Goal: Check status: Check status

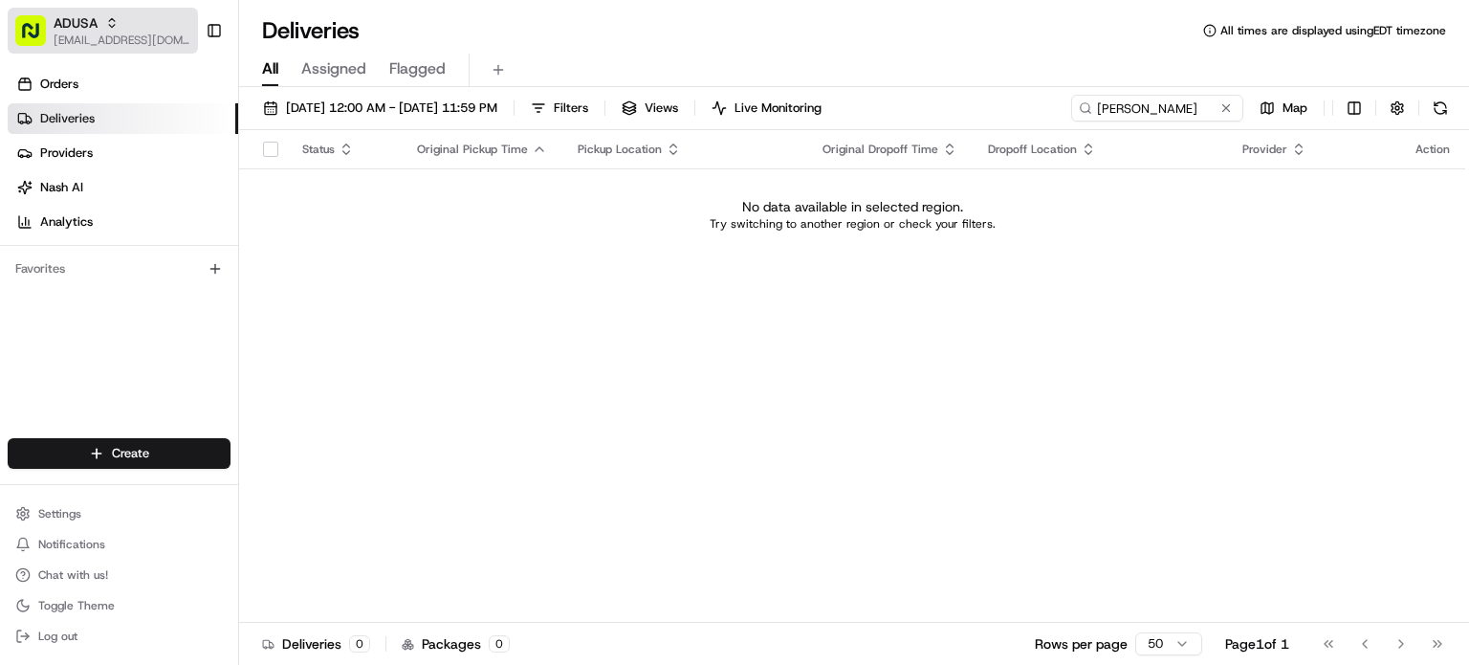
click at [179, 46] on button "ADUSA blacdao@nashhelp.com" at bounding box center [103, 31] width 190 height 46
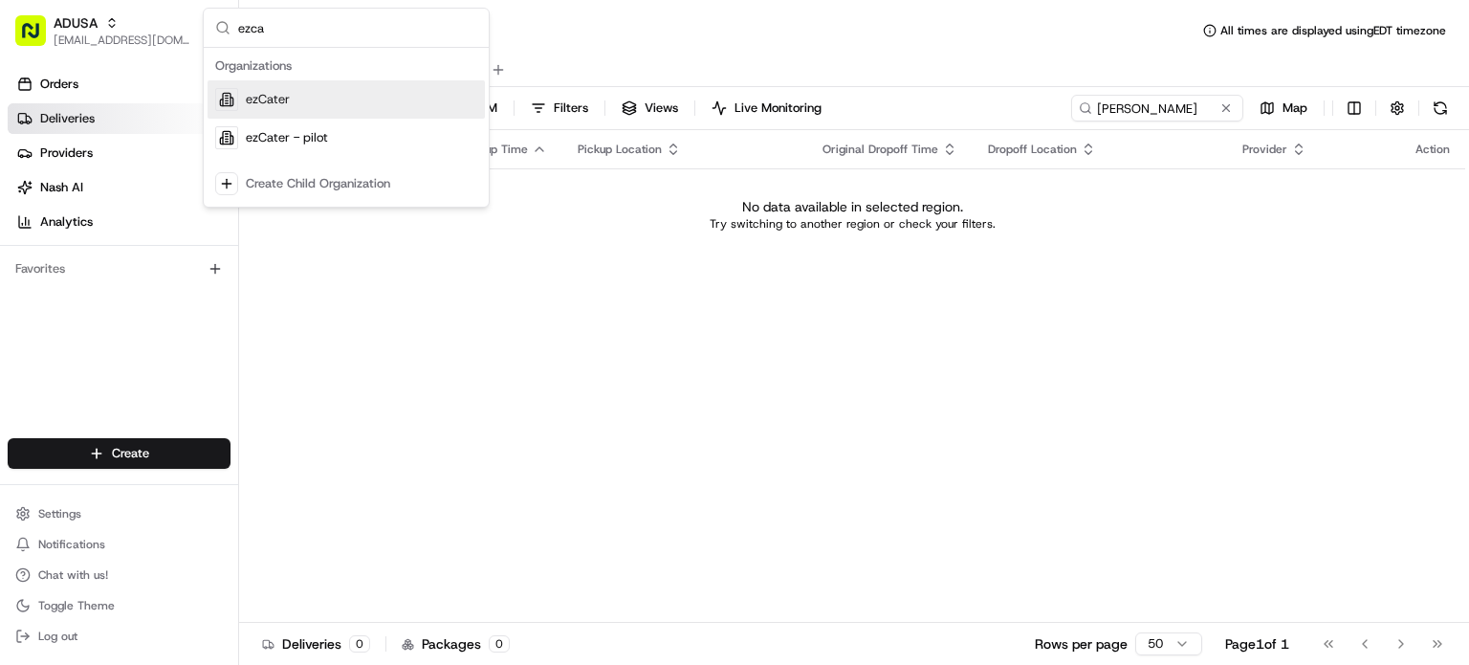
type input "ezca"
click at [342, 95] on div "ezCater" at bounding box center [346, 99] width 277 height 38
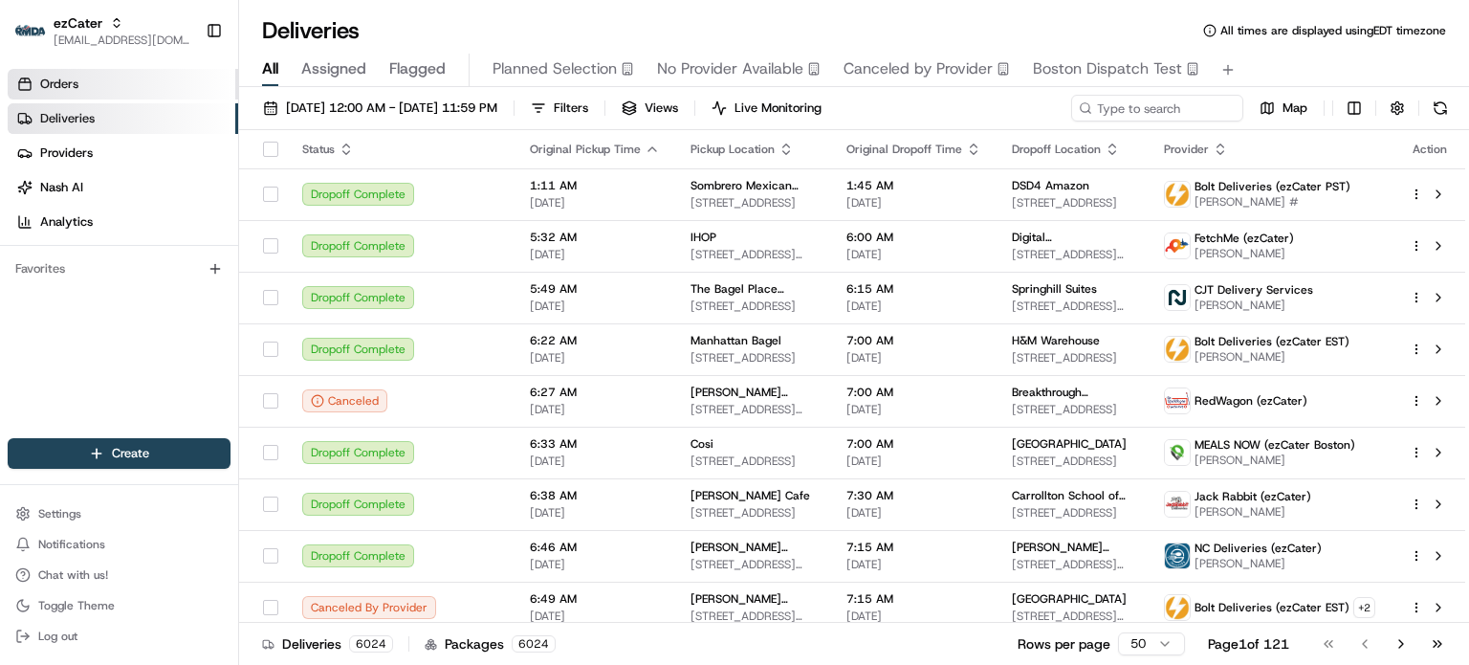
click at [142, 69] on link "Orders" at bounding box center [123, 84] width 231 height 31
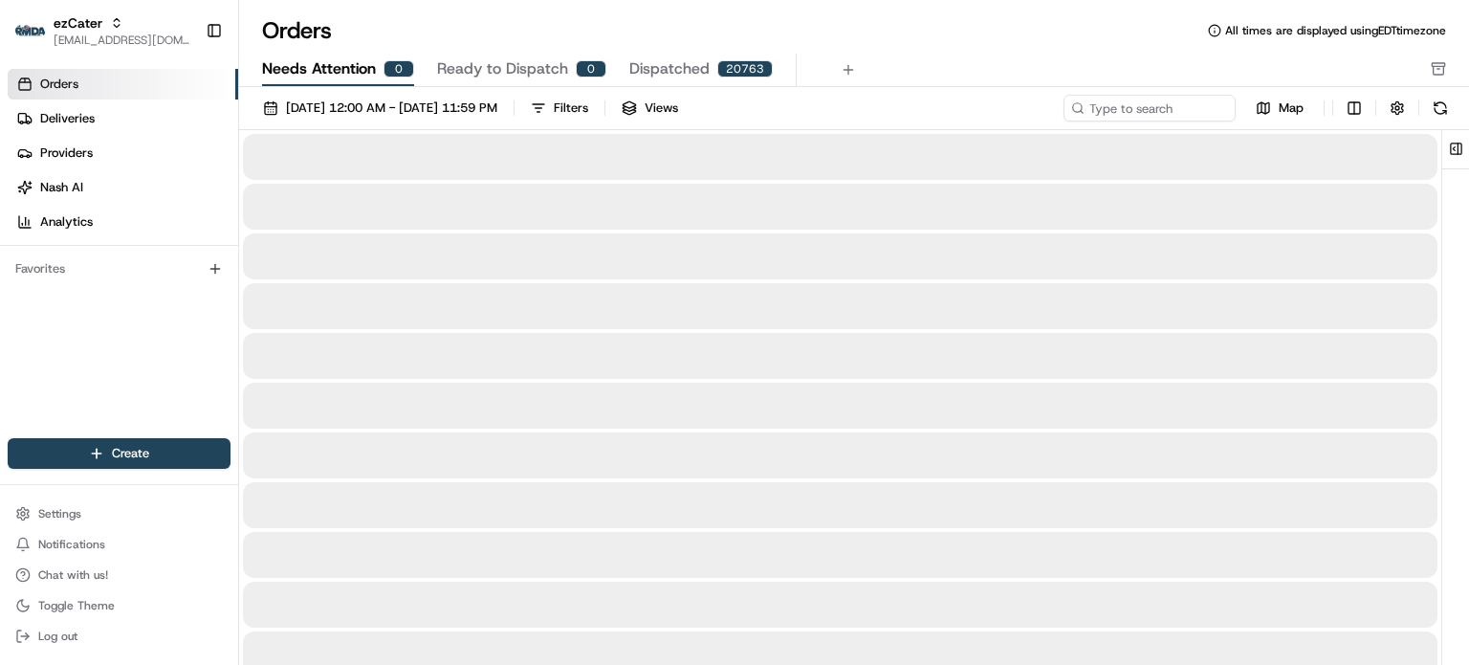
click at [340, 66] on span "Needs Attention" at bounding box center [319, 68] width 114 height 23
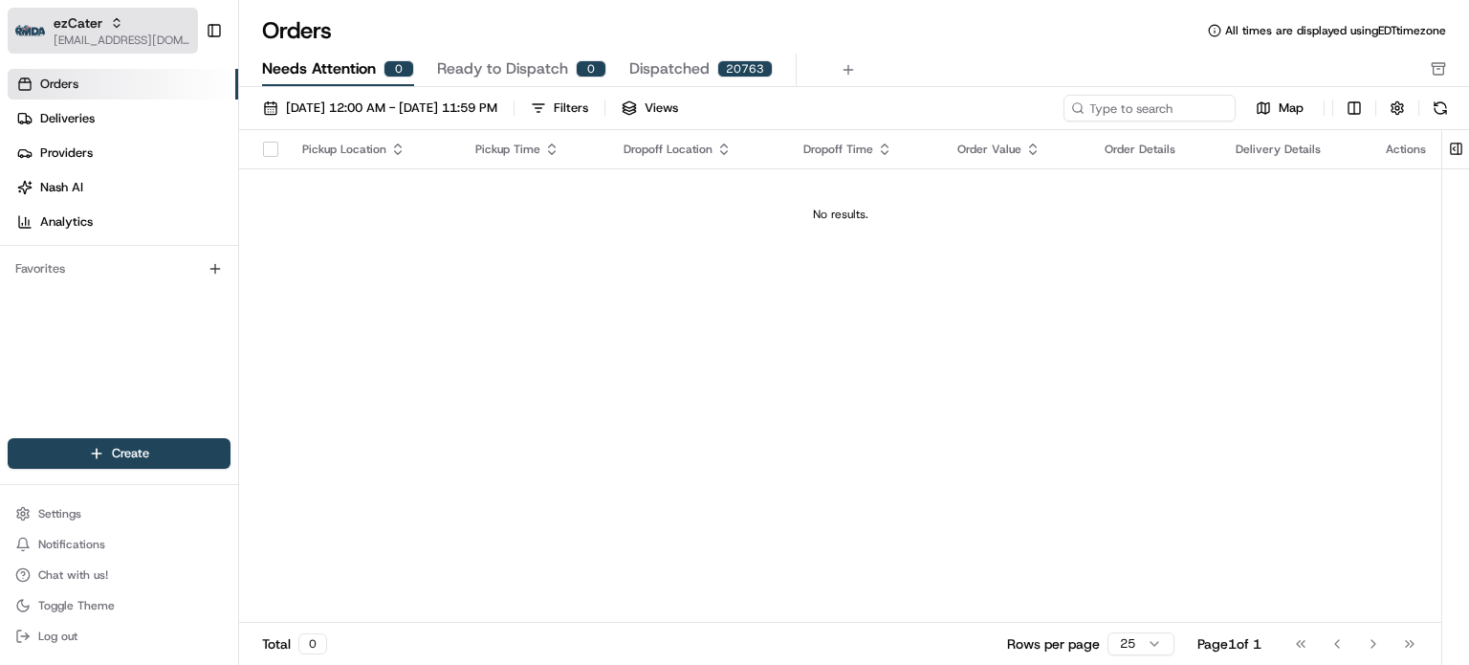
click at [92, 38] on span "[EMAIL_ADDRESS][DOMAIN_NAME]" at bounding box center [122, 40] width 137 height 15
click at [861, 397] on div "Pickup Location Pickup Time Dropoff Location Dropoff Time Order Value Order Det…" at bounding box center [840, 376] width 1202 height 493
click at [167, 14] on div "ezCater" at bounding box center [122, 22] width 137 height 19
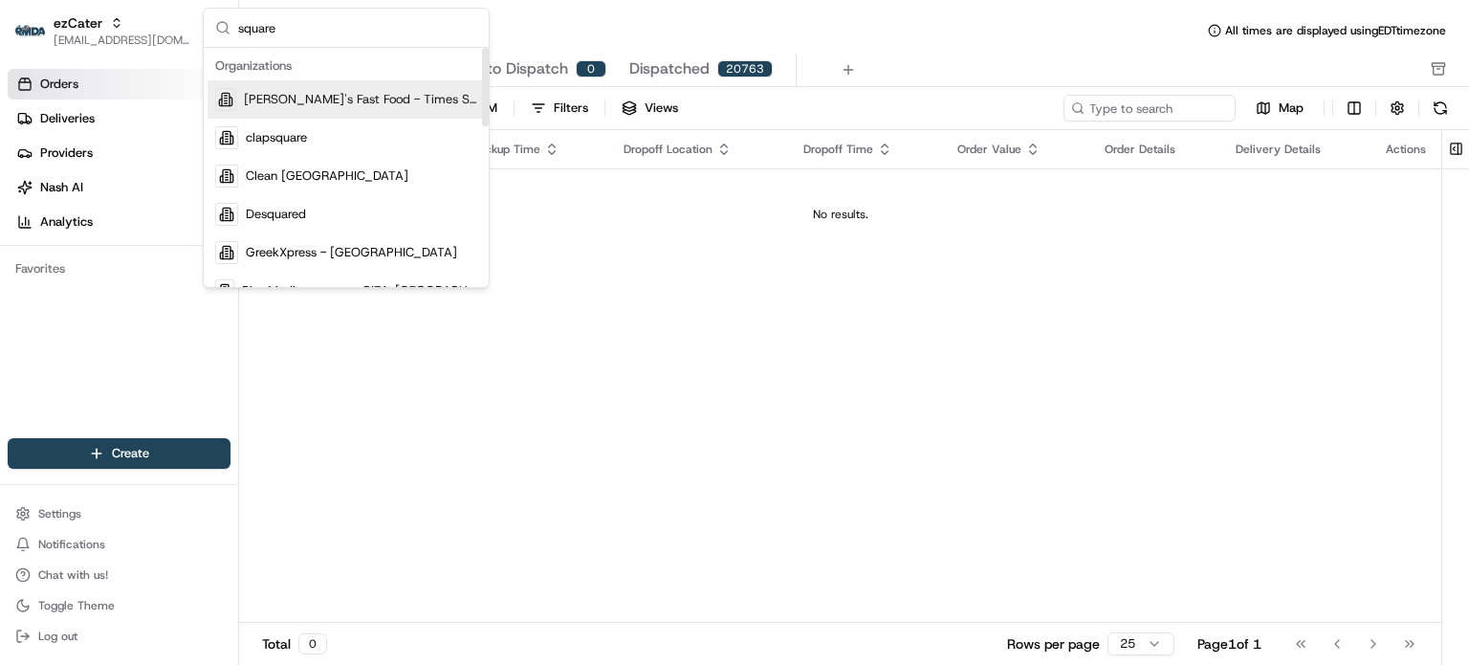
type input "square"
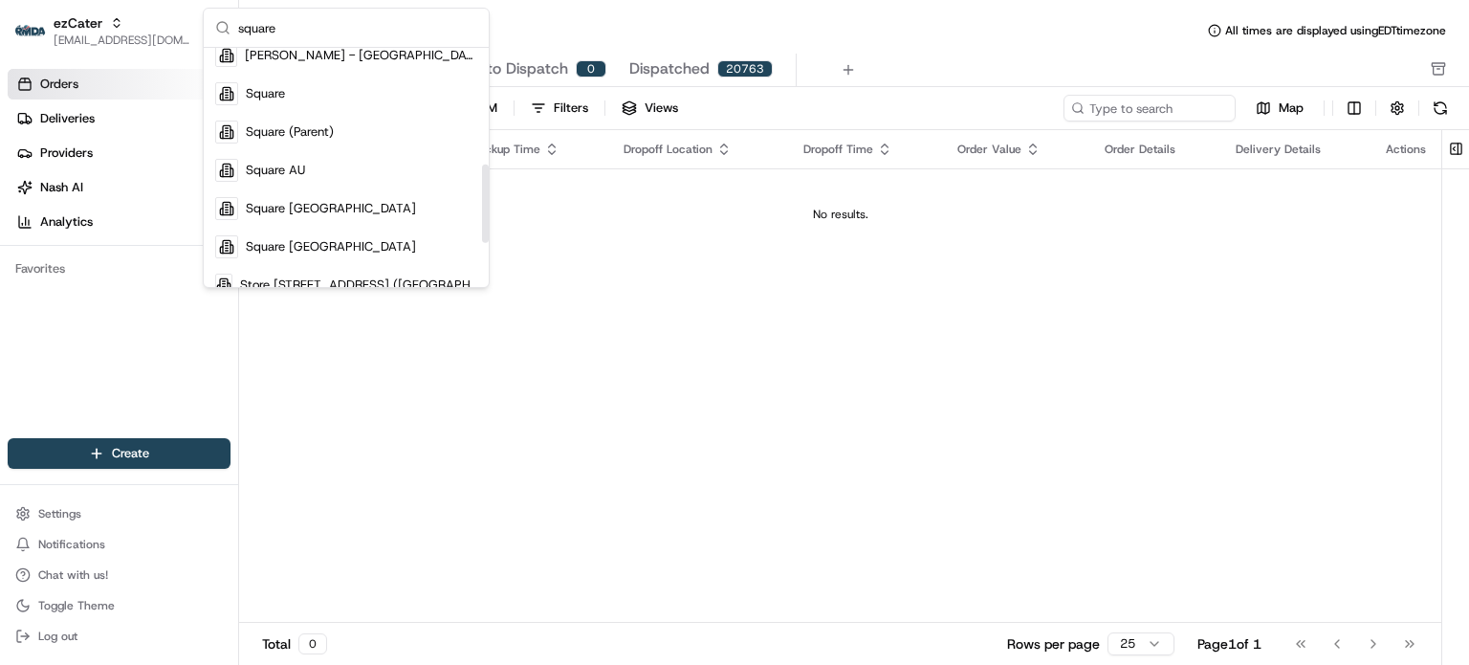
scroll to position [348, 0]
drag, startPoint x: 483, startPoint y: 113, endPoint x: 484, endPoint y: 228, distance: 114.8
click at [484, 228] on div "Suggestions" at bounding box center [485, 204] width 7 height 78
click at [366, 94] on div "Square" at bounding box center [346, 96] width 277 height 38
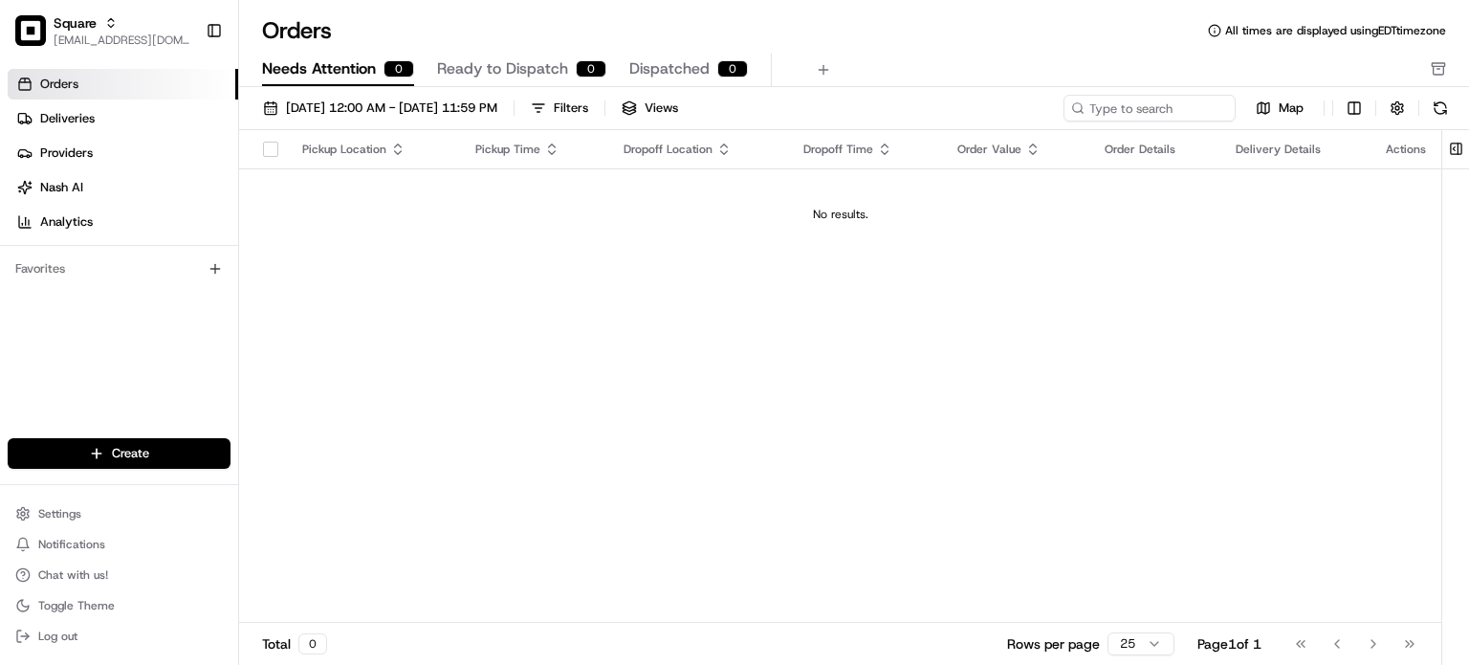
click at [754, 339] on div "Pickup Location Pickup Time Dropoff Location Dropoff Time Order Value Order Det…" at bounding box center [840, 376] width 1202 height 493
click at [100, 26] on div "Square" at bounding box center [122, 22] width 137 height 19
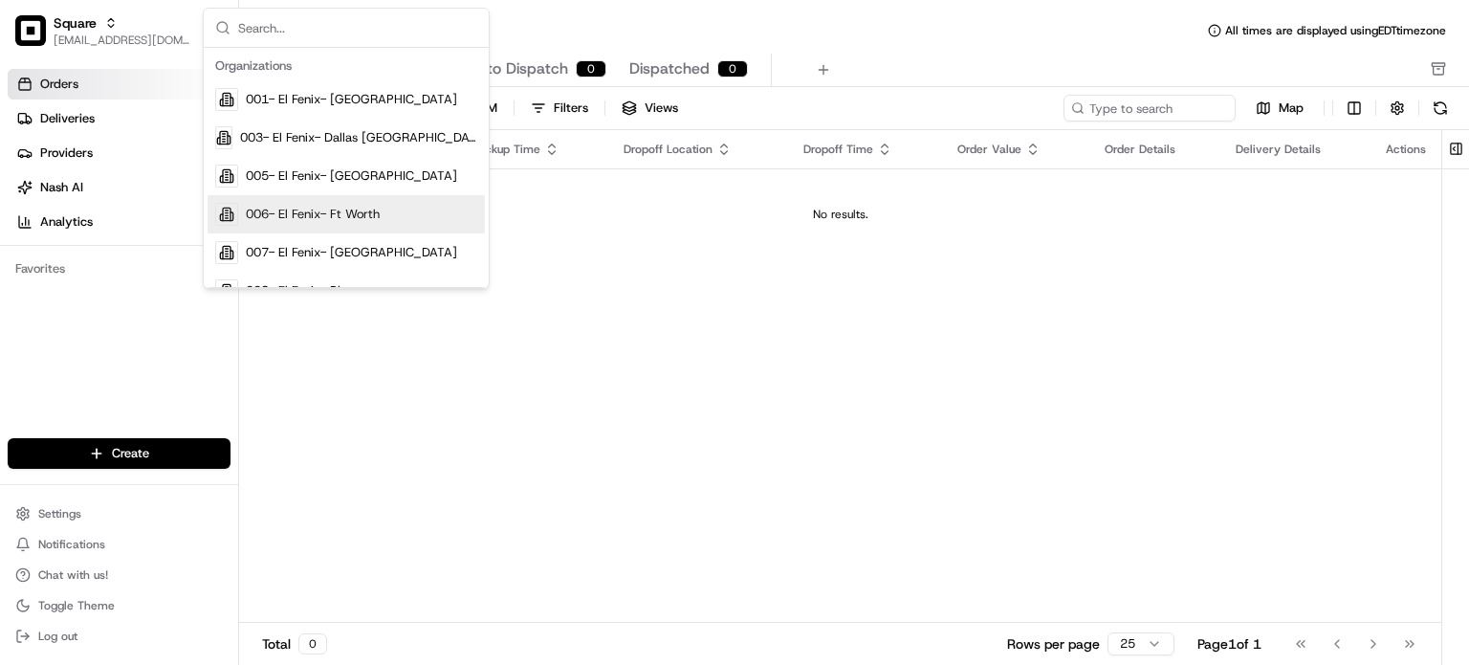
click at [266, 632] on div "Total 0 Rows per page 25 Page 1 of 1 Go to first page Go to previous page Go to…" at bounding box center [840, 643] width 1202 height 43
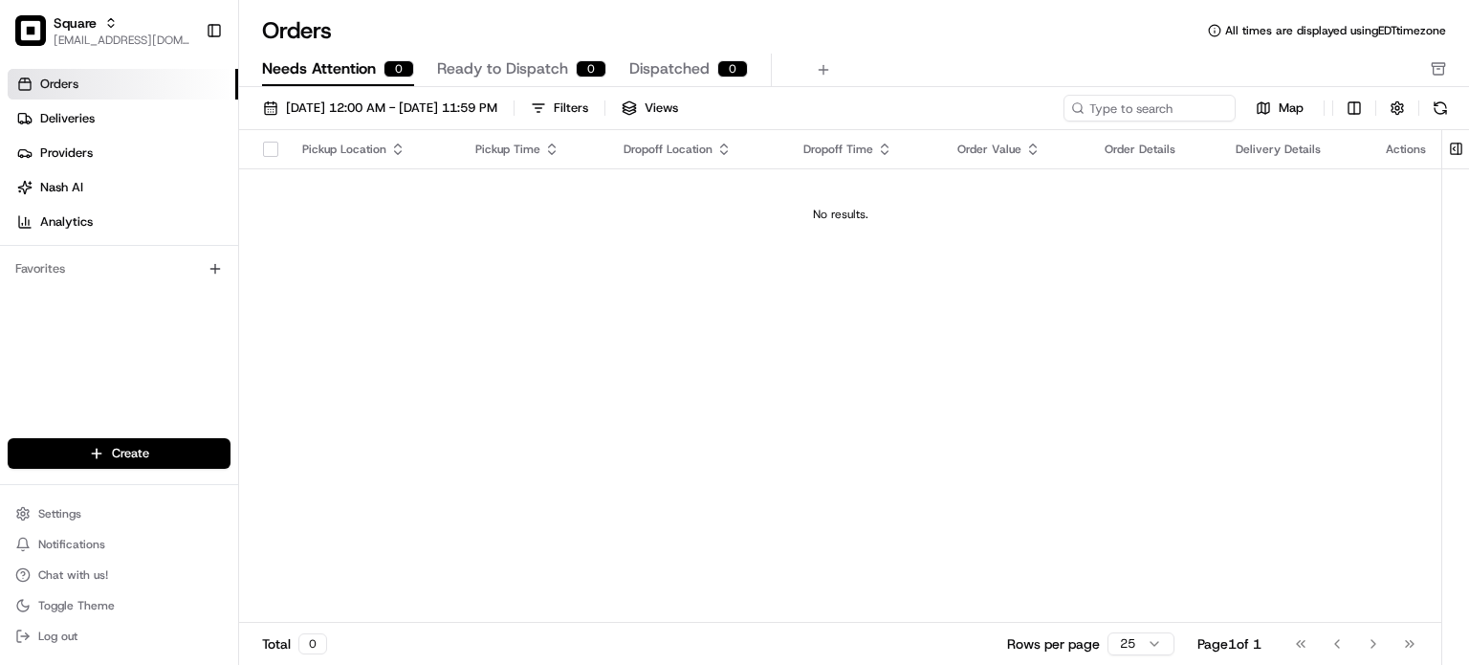
click at [695, 260] on div "Pickup Location Pickup Time Dropoff Location Dropoff Time Order Value Order Det…" at bounding box center [840, 376] width 1202 height 493
click at [104, 22] on icon "button" at bounding box center [110, 22] width 13 height 13
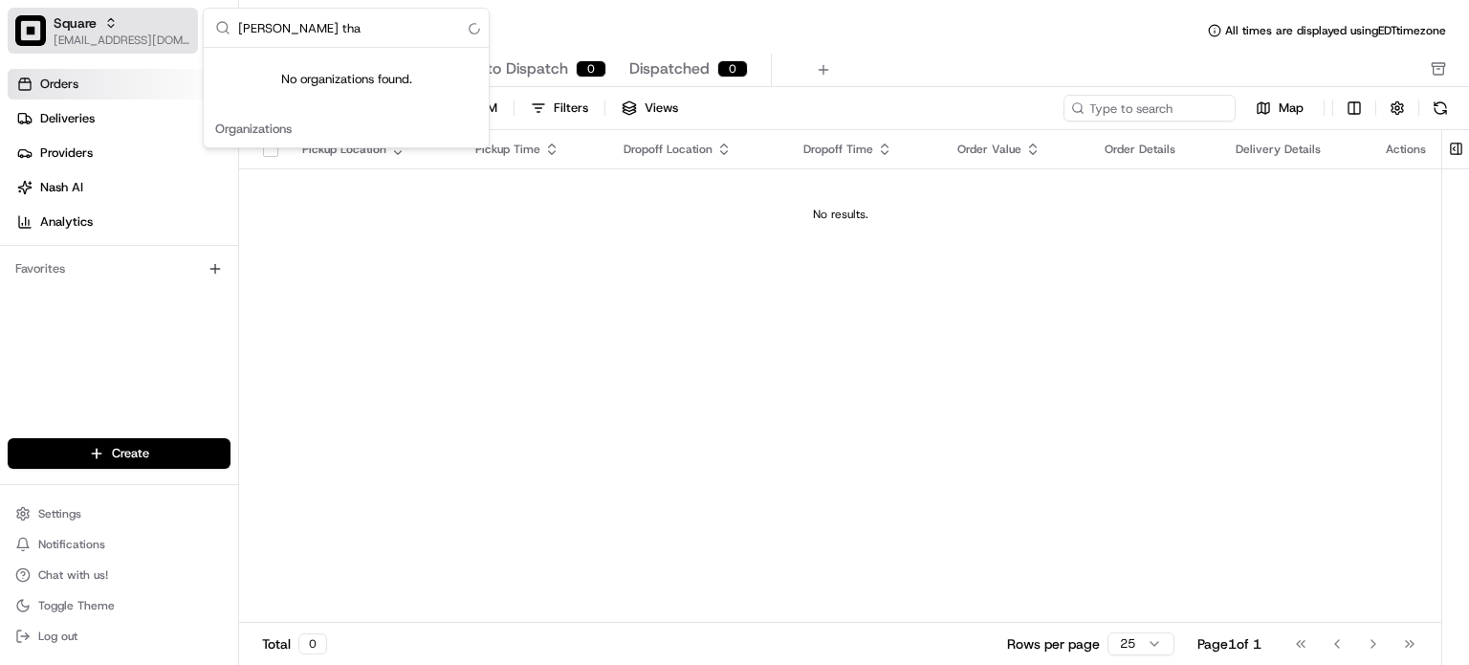
type input "chunn thai"
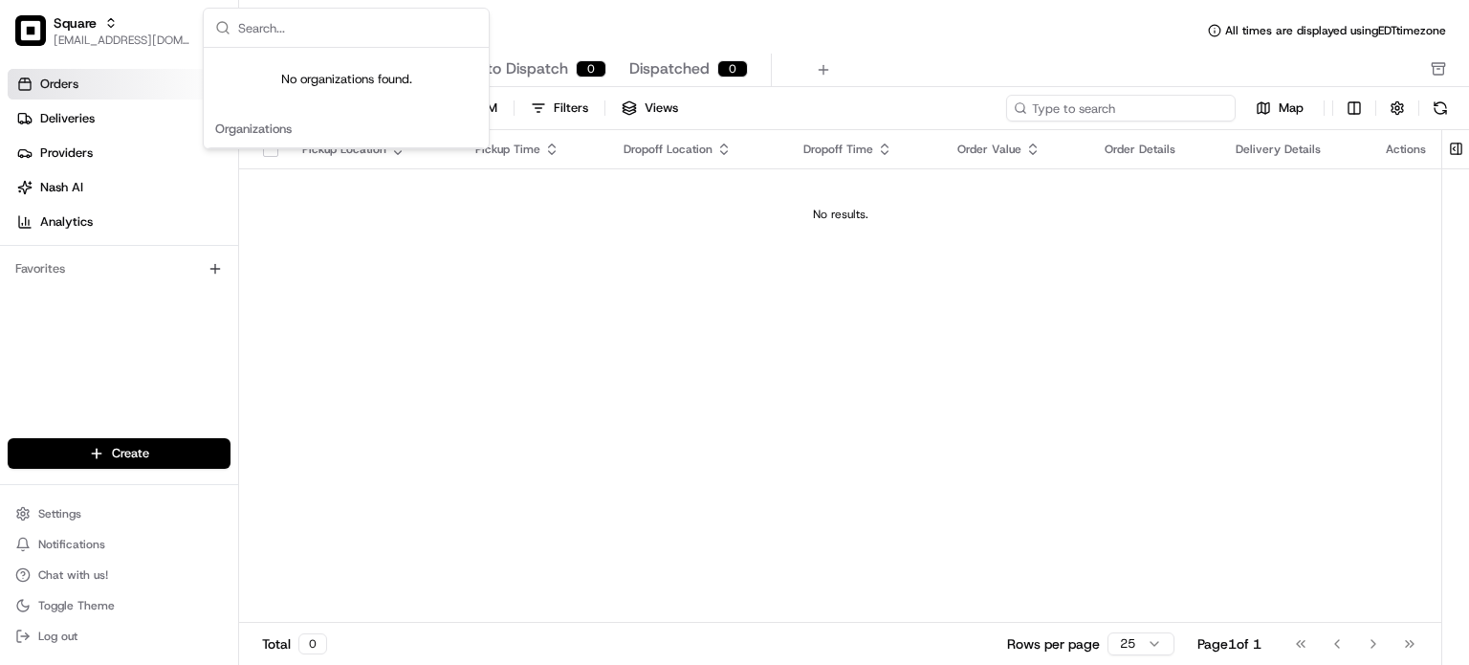
click at [1107, 115] on input at bounding box center [1121, 108] width 230 height 27
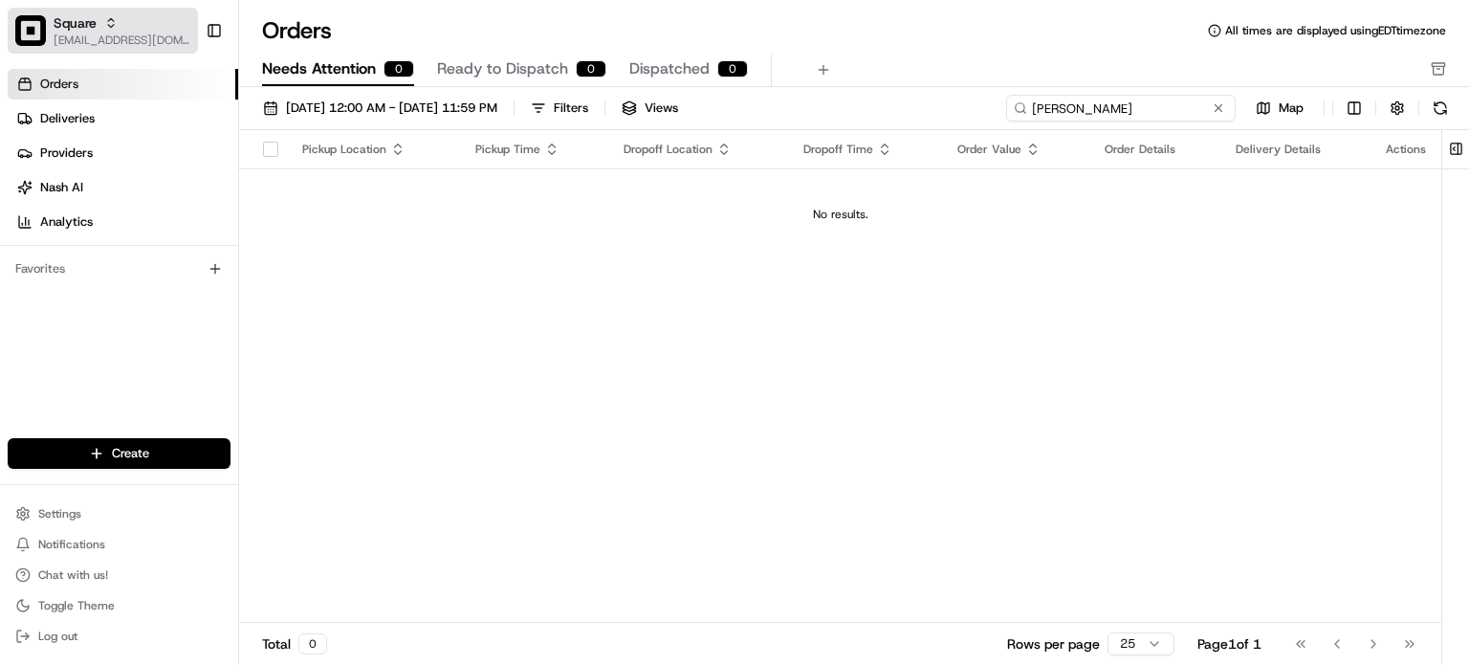
type input "chunn"
click at [157, 49] on button "Square blacdao@nashhelp.com" at bounding box center [103, 31] width 190 height 46
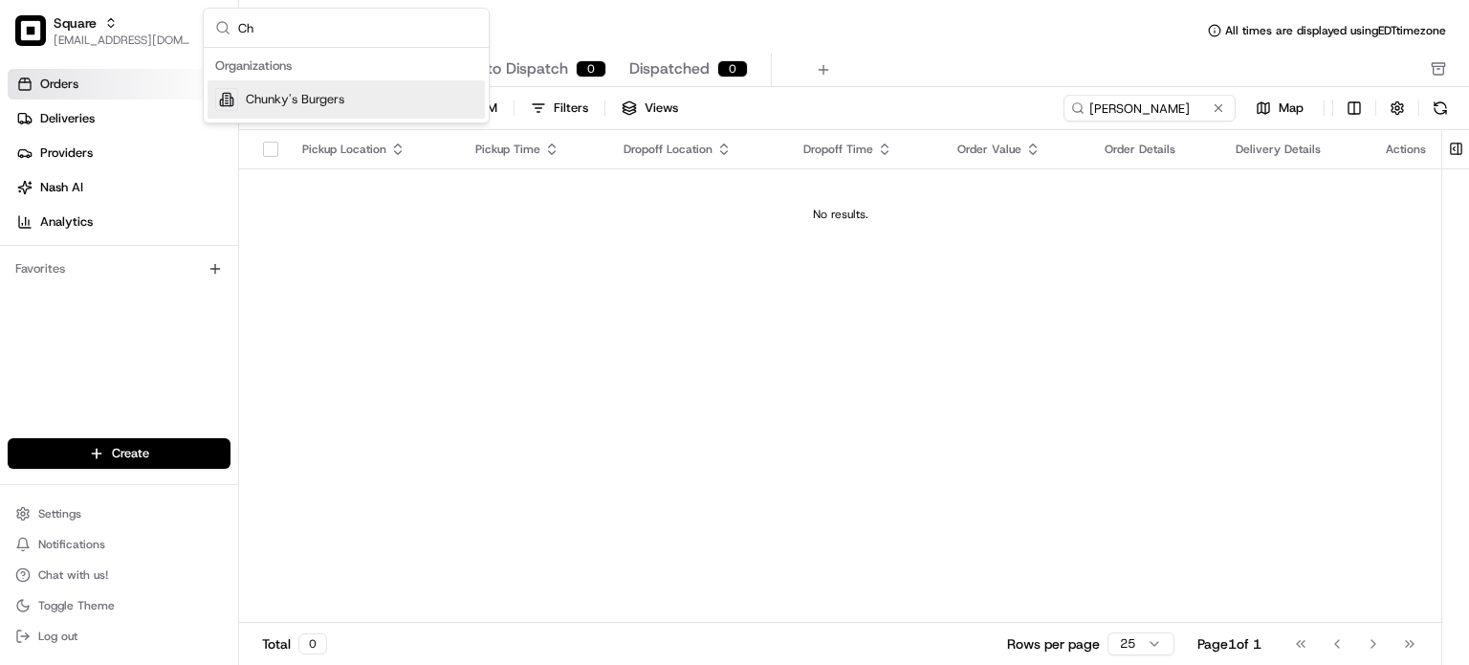
type input "C"
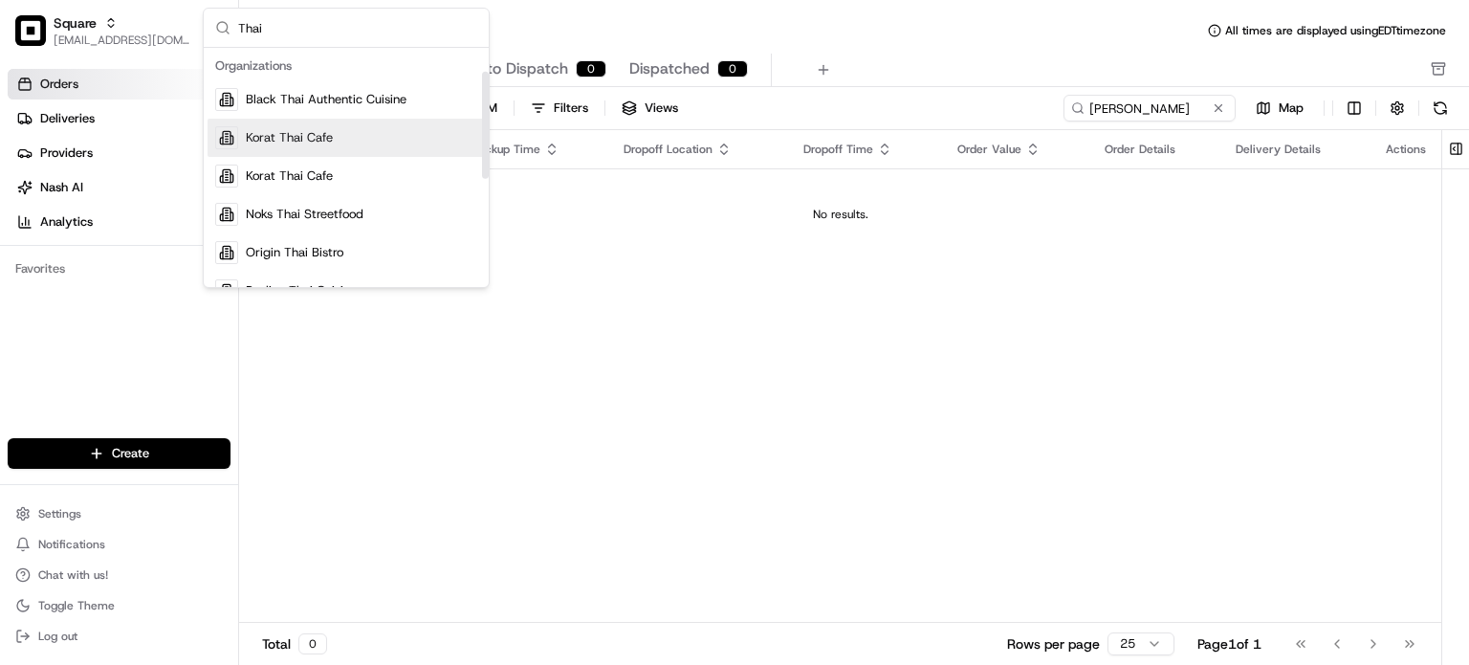
drag, startPoint x: 482, startPoint y: 118, endPoint x: 464, endPoint y: 54, distance: 66.6
click at [482, 72] on div "Suggestions" at bounding box center [485, 125] width 7 height 107
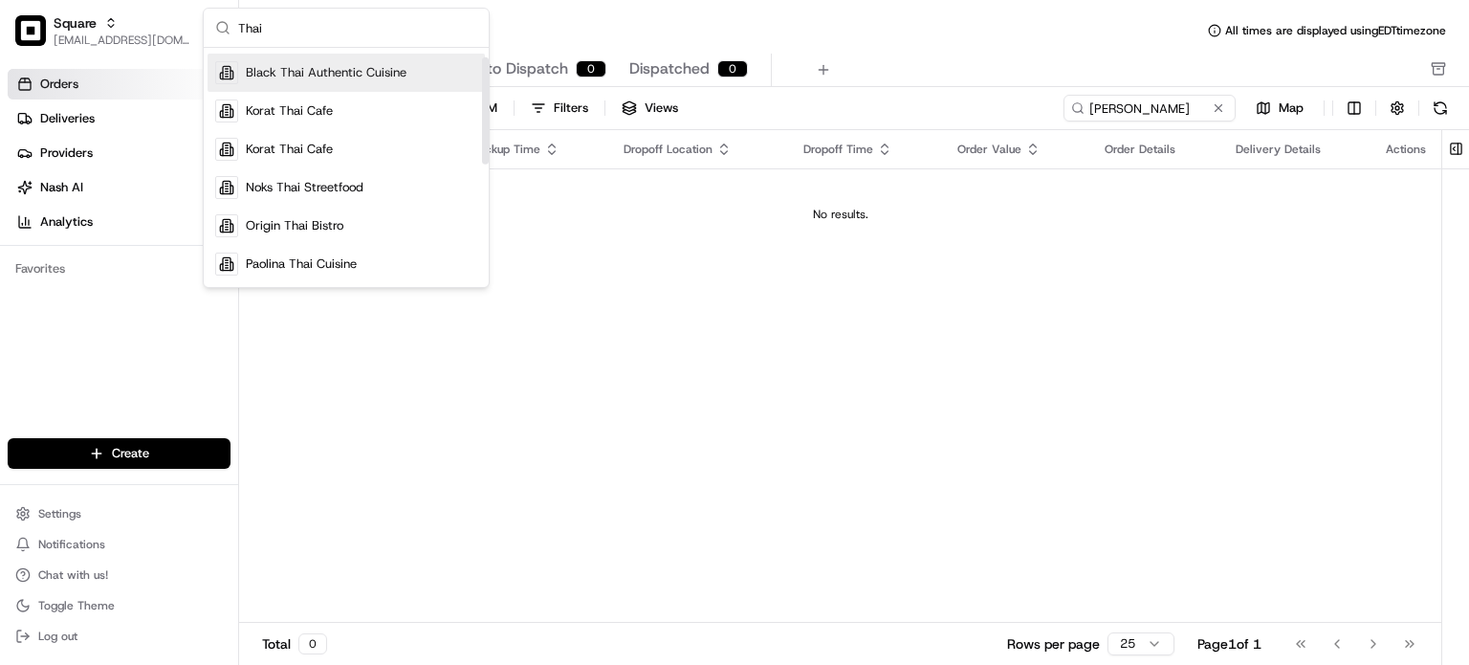
scroll to position [20, 0]
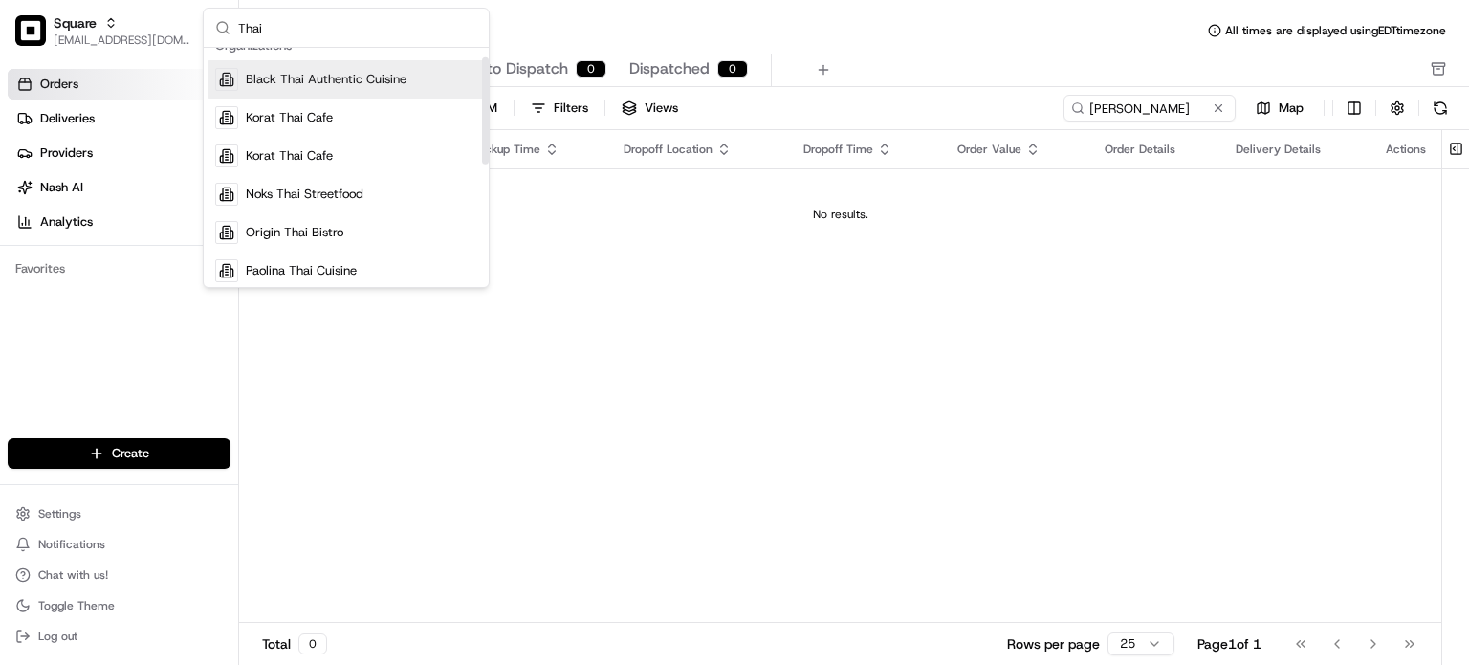
drag, startPoint x: 484, startPoint y: 85, endPoint x: 478, endPoint y: 95, distance: 11.2
click at [482, 95] on div "Suggestions" at bounding box center [485, 110] width 7 height 107
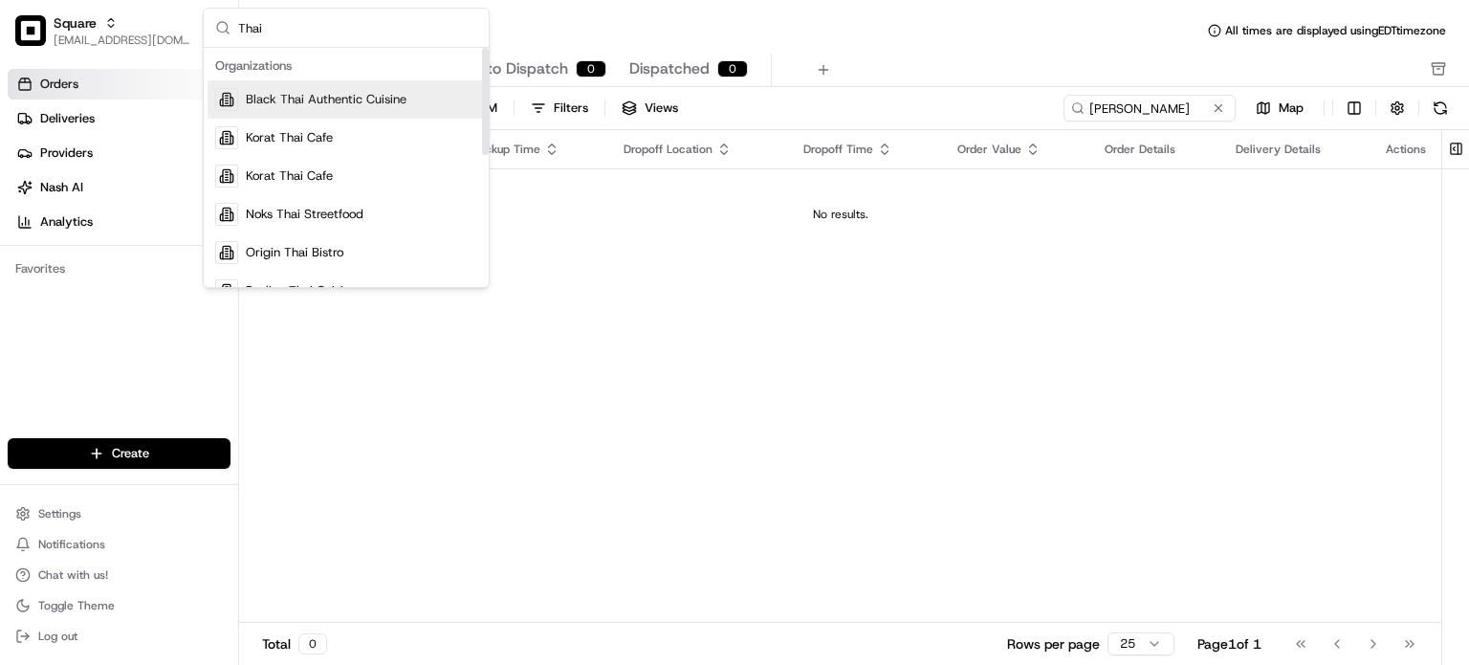
drag, startPoint x: 485, startPoint y: 99, endPoint x: 474, endPoint y: 28, distance: 71.6
click at [482, 48] on div "Suggestions" at bounding box center [485, 101] width 7 height 107
click at [238, 26] on div "Thai" at bounding box center [346, 28] width 285 height 39
click at [238, 26] on input "Thai" at bounding box center [357, 28] width 239 height 38
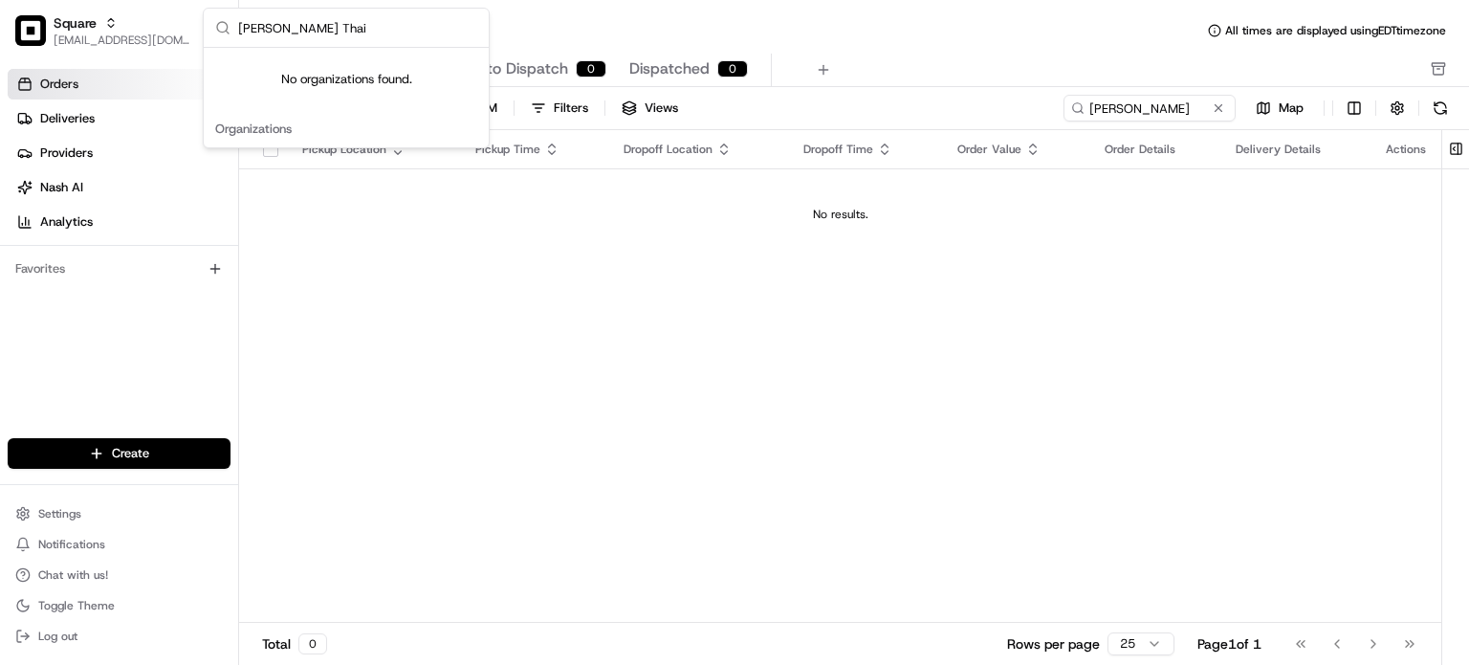
click at [284, 29] on input "Chunn Thai" at bounding box center [357, 28] width 239 height 38
type input "Chunn Thai"
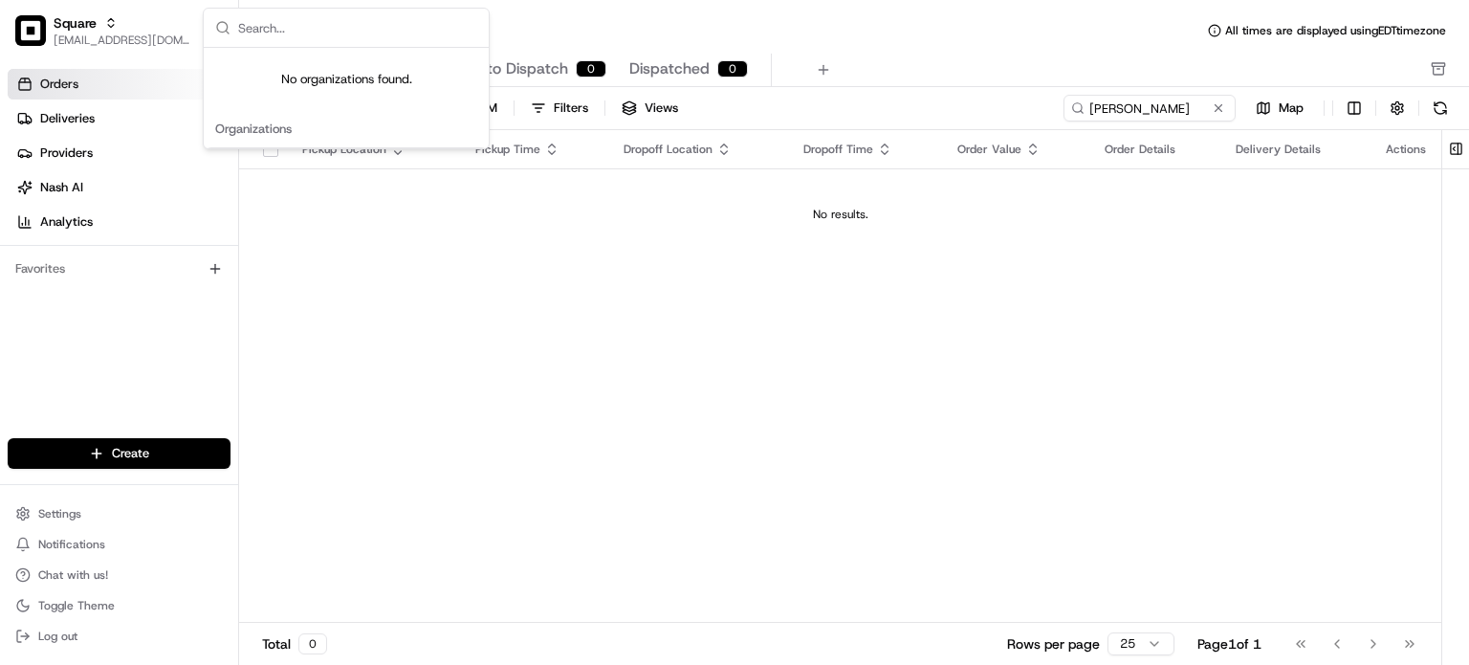
click at [516, 289] on div "Pickup Location Pickup Time Dropoff Location Dropoff Time Order Value Order Det…" at bounding box center [840, 376] width 1202 height 493
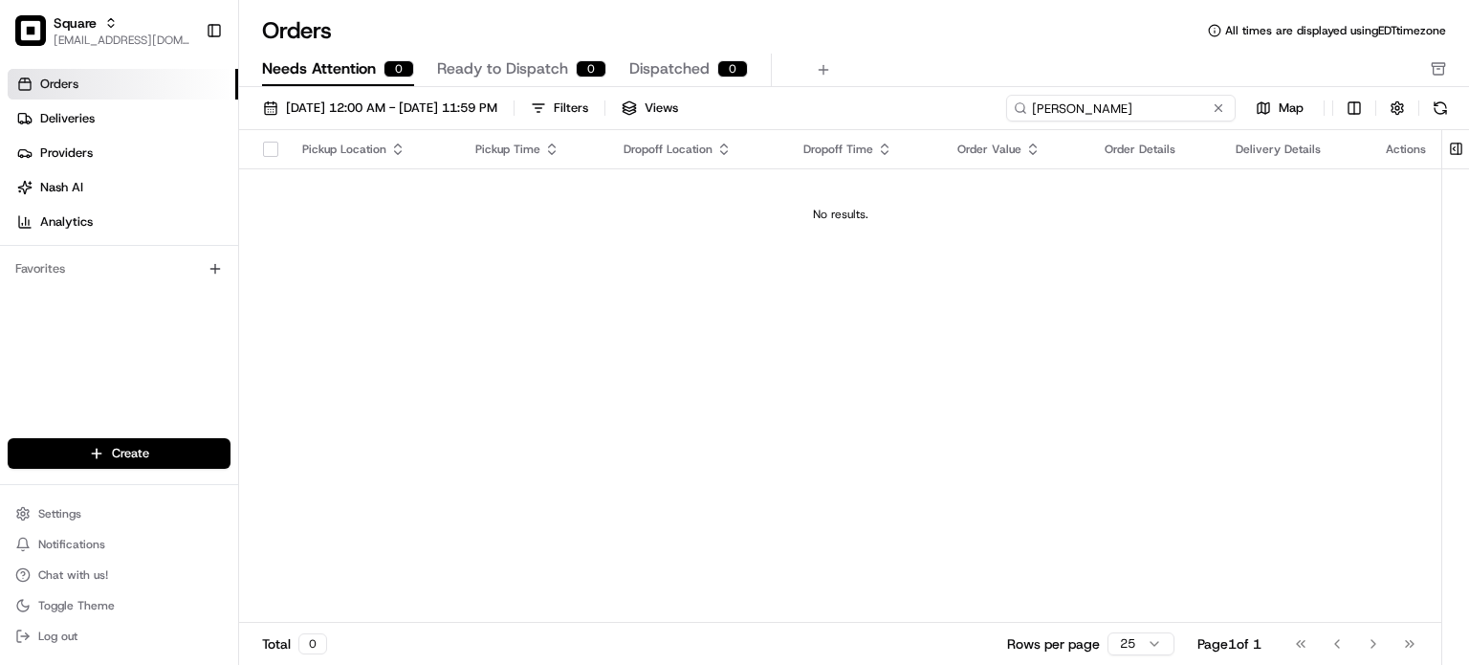
click at [1177, 114] on input "chunn" at bounding box center [1121, 108] width 230 height 27
type input "Chunn"
click at [1177, 114] on input "Chunn" at bounding box center [1121, 108] width 230 height 27
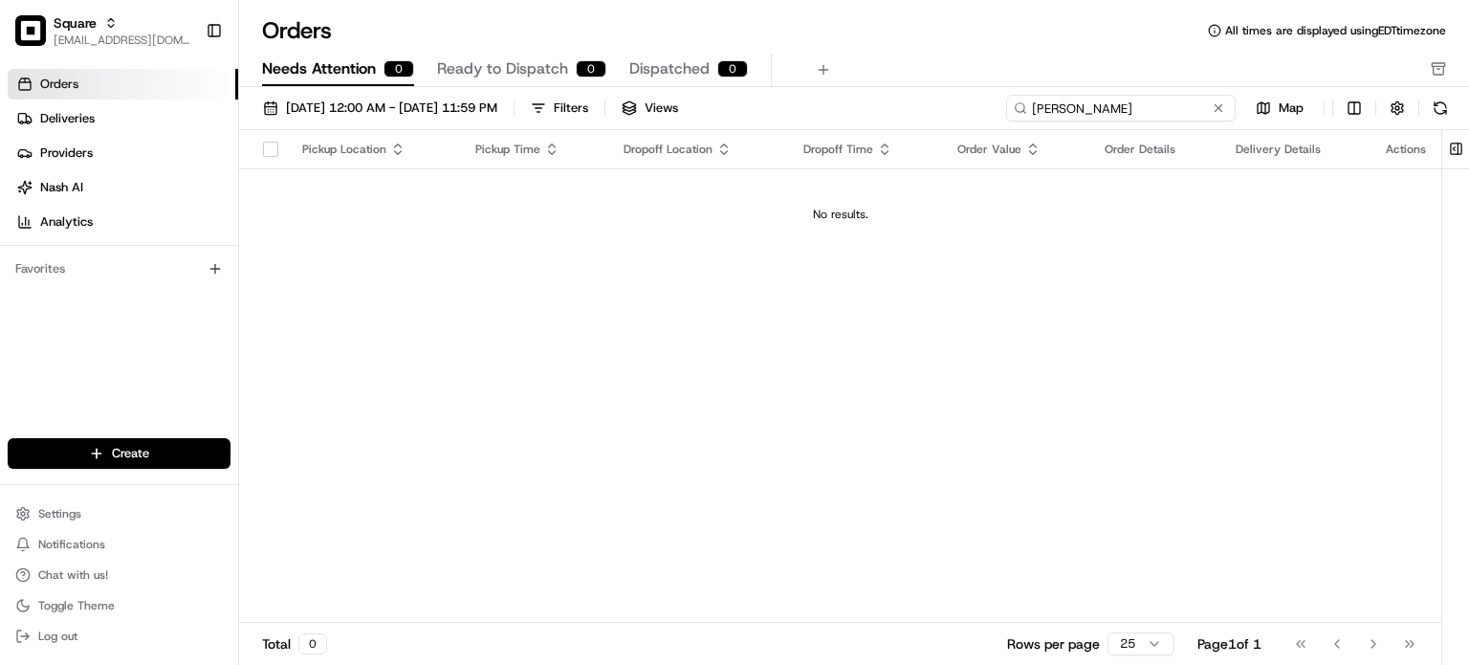
click at [1177, 114] on input "Chunn" at bounding box center [1121, 108] width 230 height 27
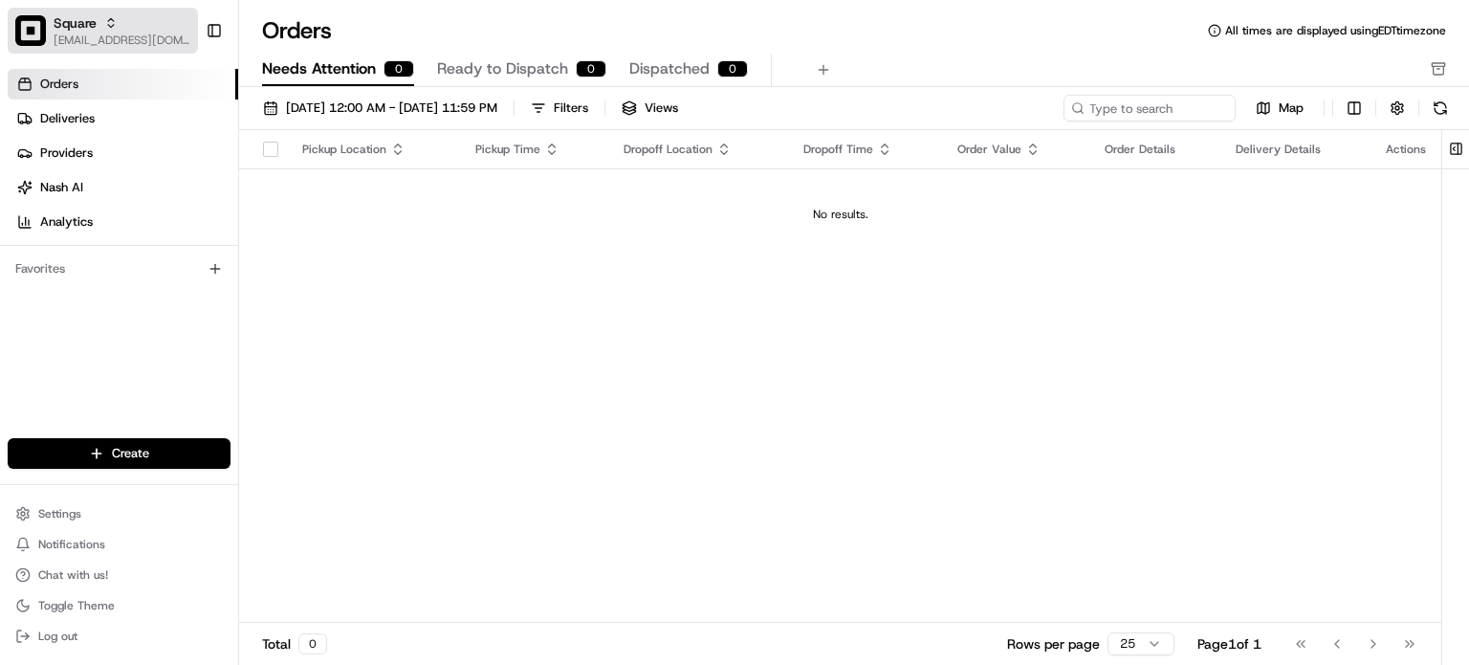
click at [172, 22] on div "Square" at bounding box center [122, 22] width 137 height 19
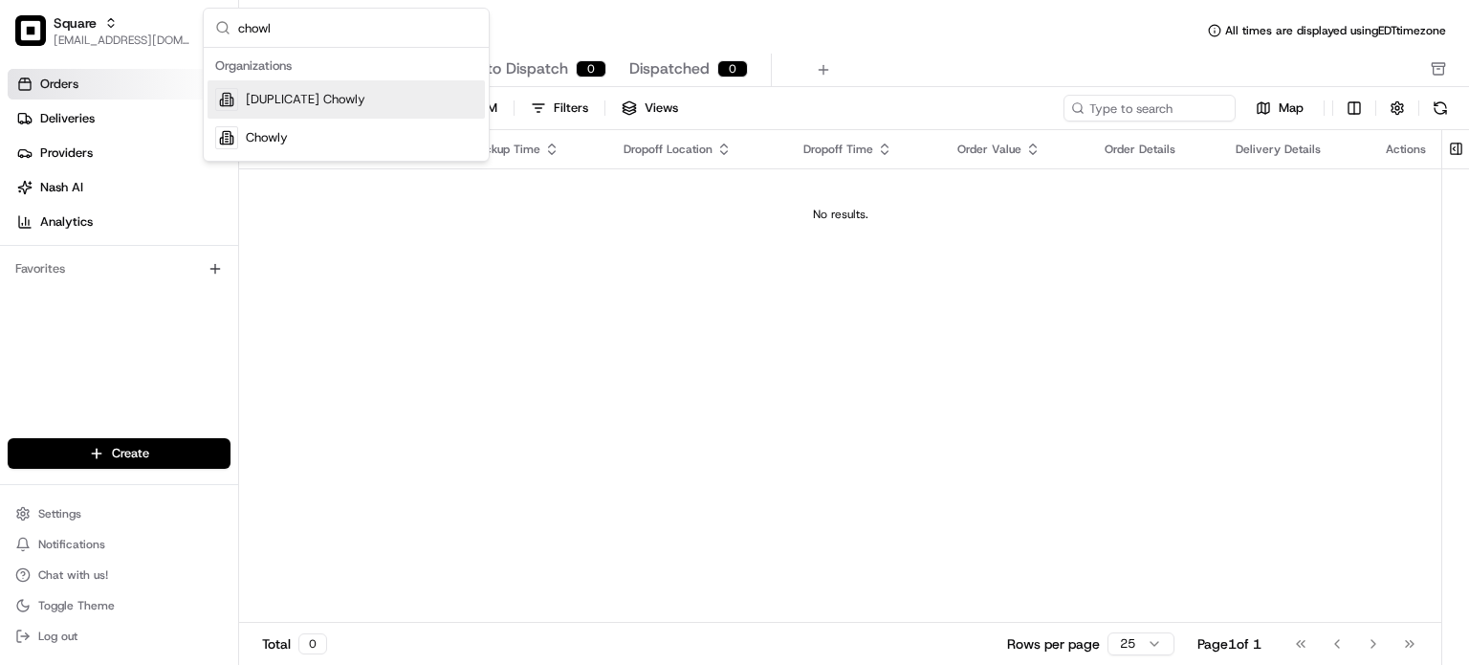
click at [332, 29] on input "chowl" at bounding box center [357, 28] width 239 height 38
type input "Thai"
click at [483, 114] on div "Suggestions" at bounding box center [485, 101] width 7 height 107
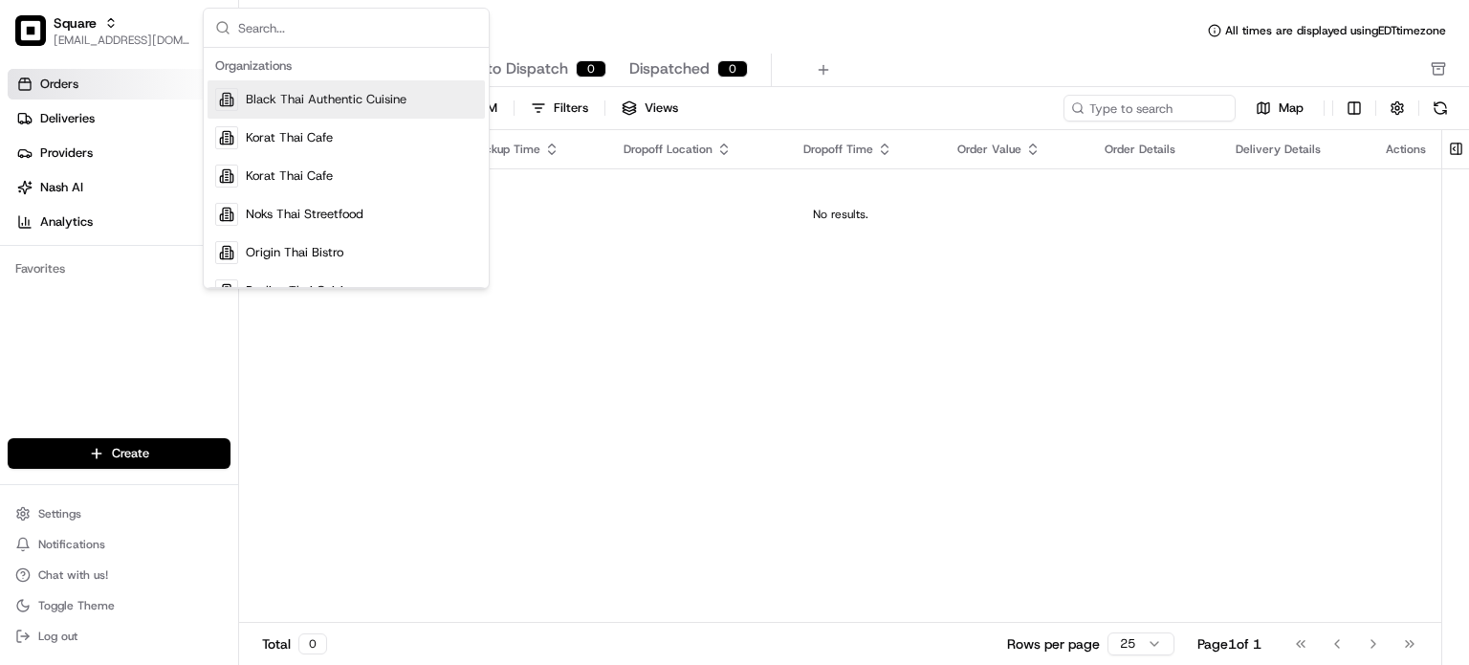
click at [596, 275] on div "Pickup Location Pickup Time Dropoff Location Dropoff Time Order Value Order Det…" at bounding box center [840, 376] width 1202 height 493
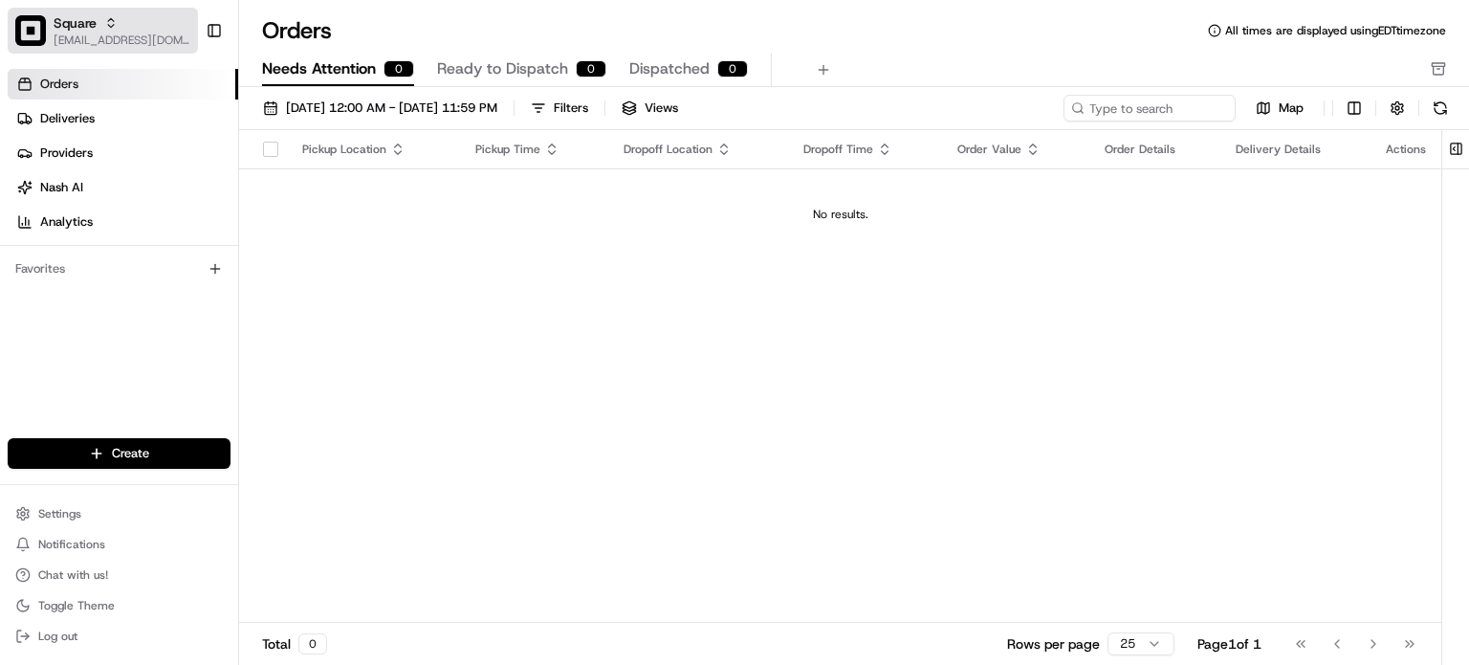
click at [178, 36] on button "Square blacdao@nashhelp.com" at bounding box center [103, 31] width 190 height 46
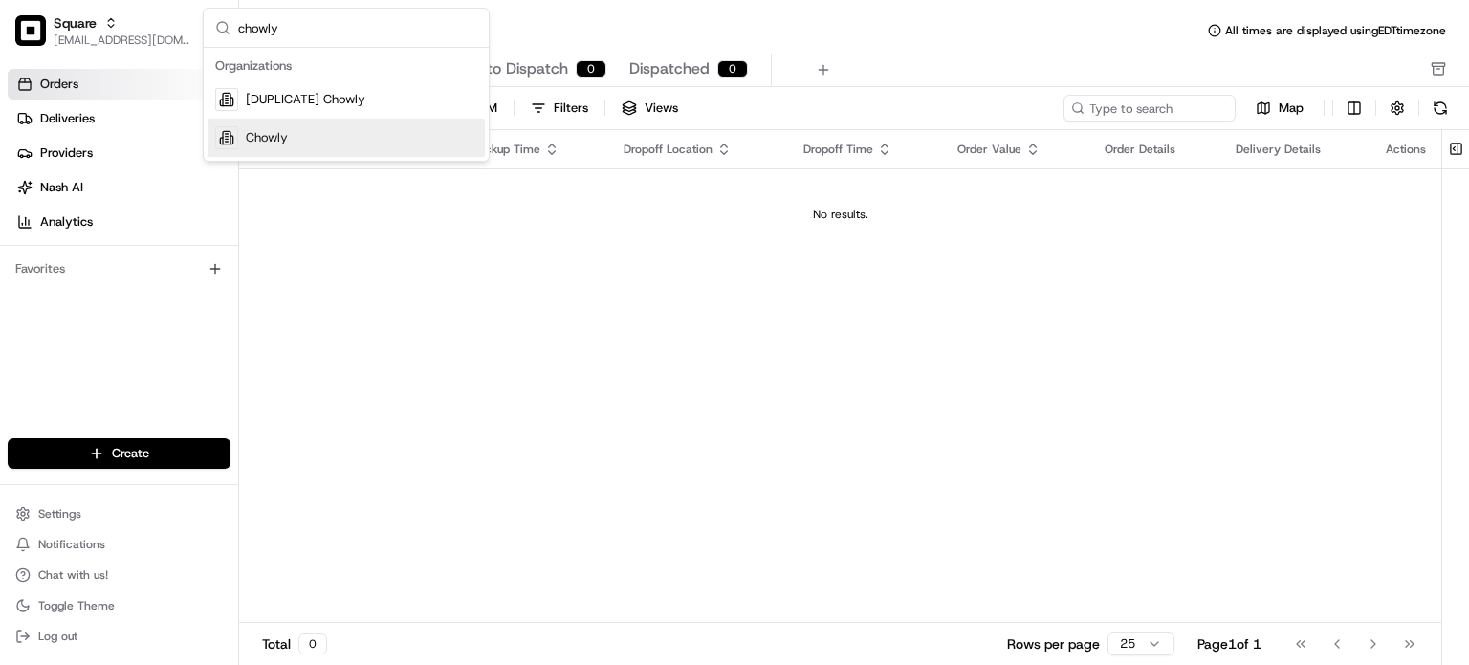
type input "chowly"
click at [381, 142] on div "Chowly" at bounding box center [346, 138] width 277 height 38
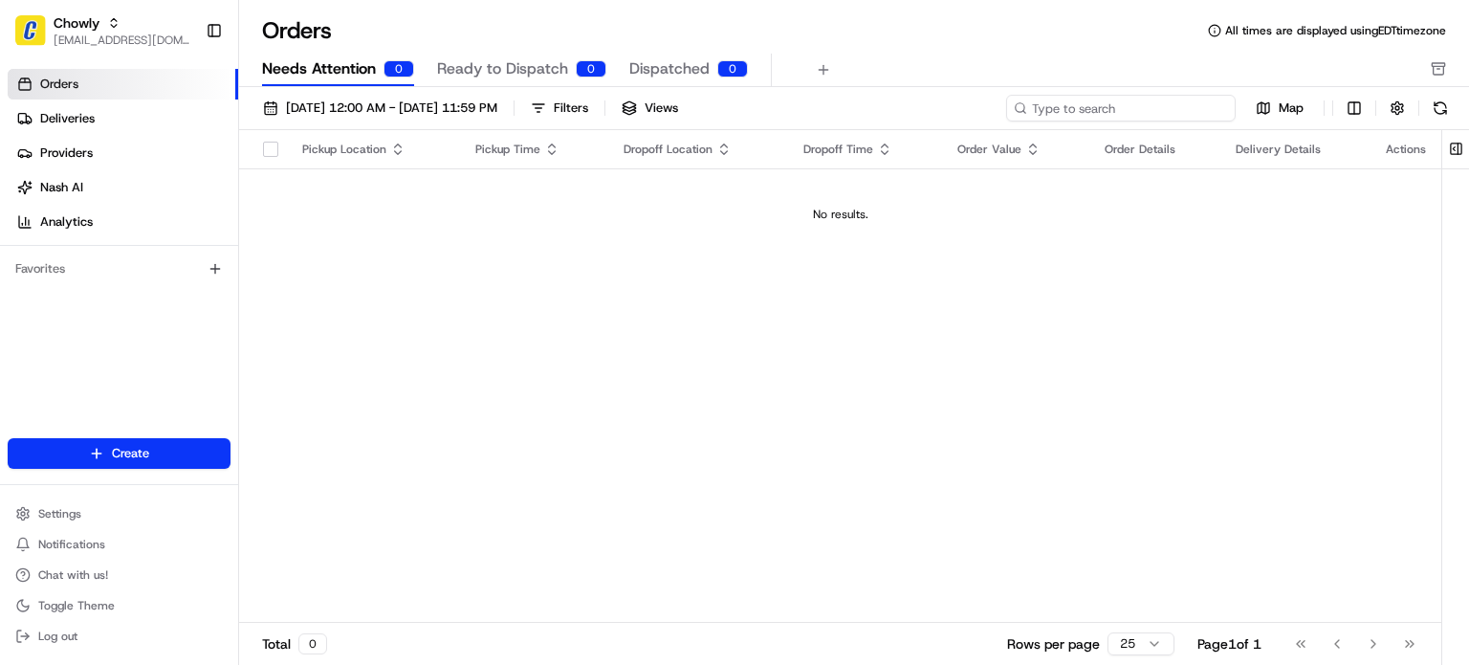
click at [1125, 99] on input at bounding box center [1121, 108] width 230 height 27
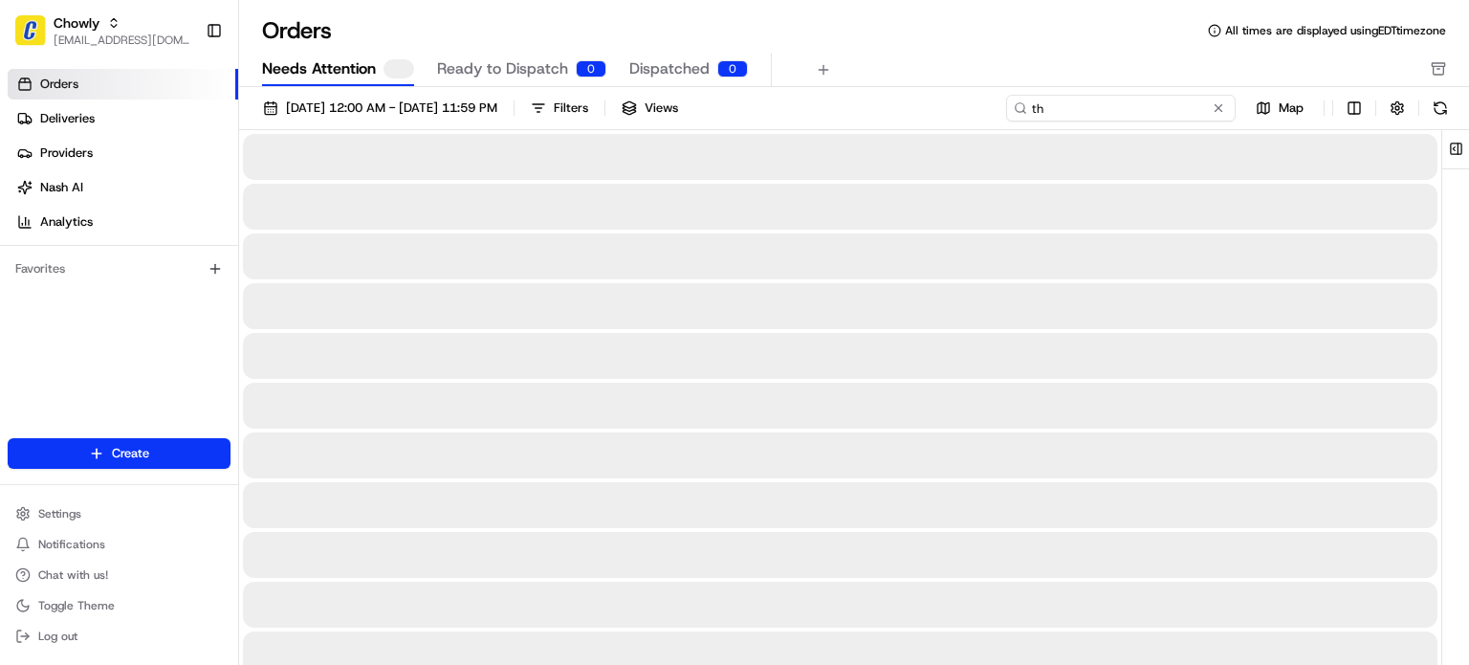
type input "t"
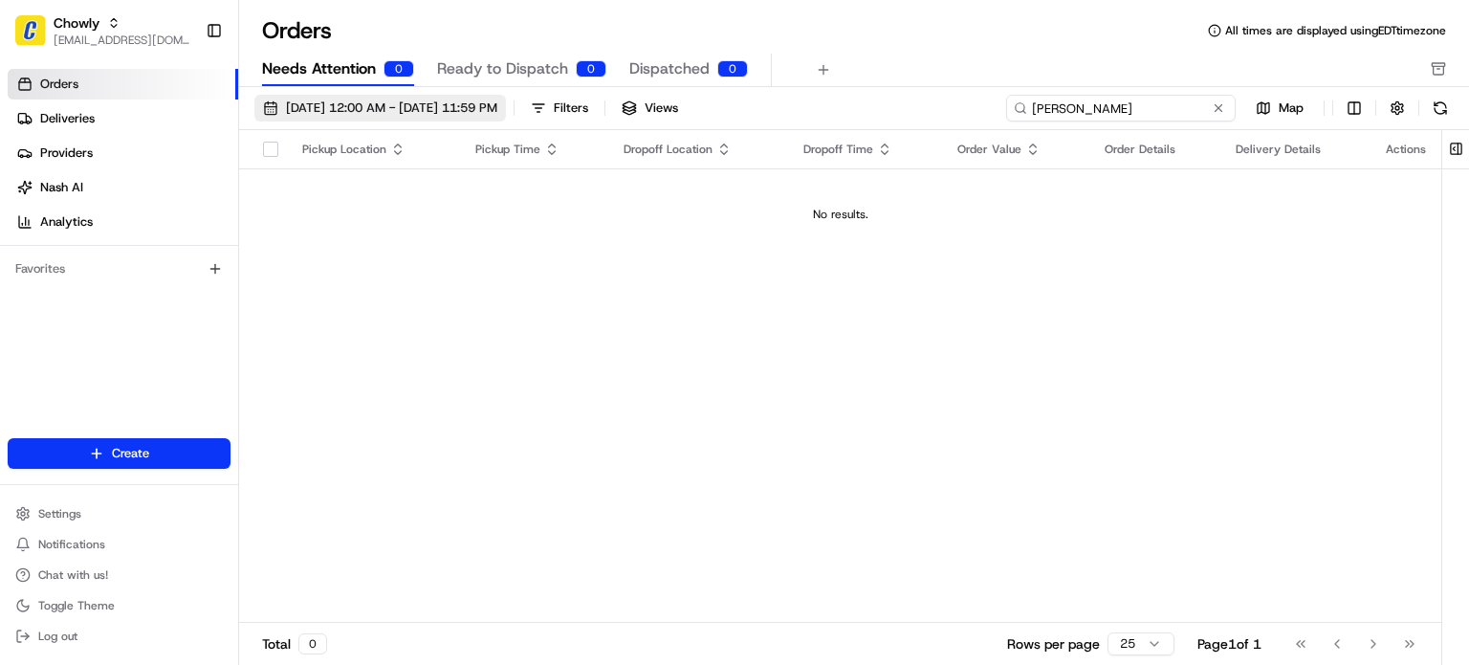
type input "monica"
click at [493, 111] on span "08/01/2025 12:00 AM - 08/31/2025 11:59 PM" at bounding box center [391, 107] width 211 height 17
click at [1011, 262] on div "Pickup Location Pickup Time Dropoff Location Dropoff Time Order Value Order Det…" at bounding box center [840, 376] width 1202 height 493
click at [1121, 110] on input "monica" at bounding box center [1121, 108] width 230 height 27
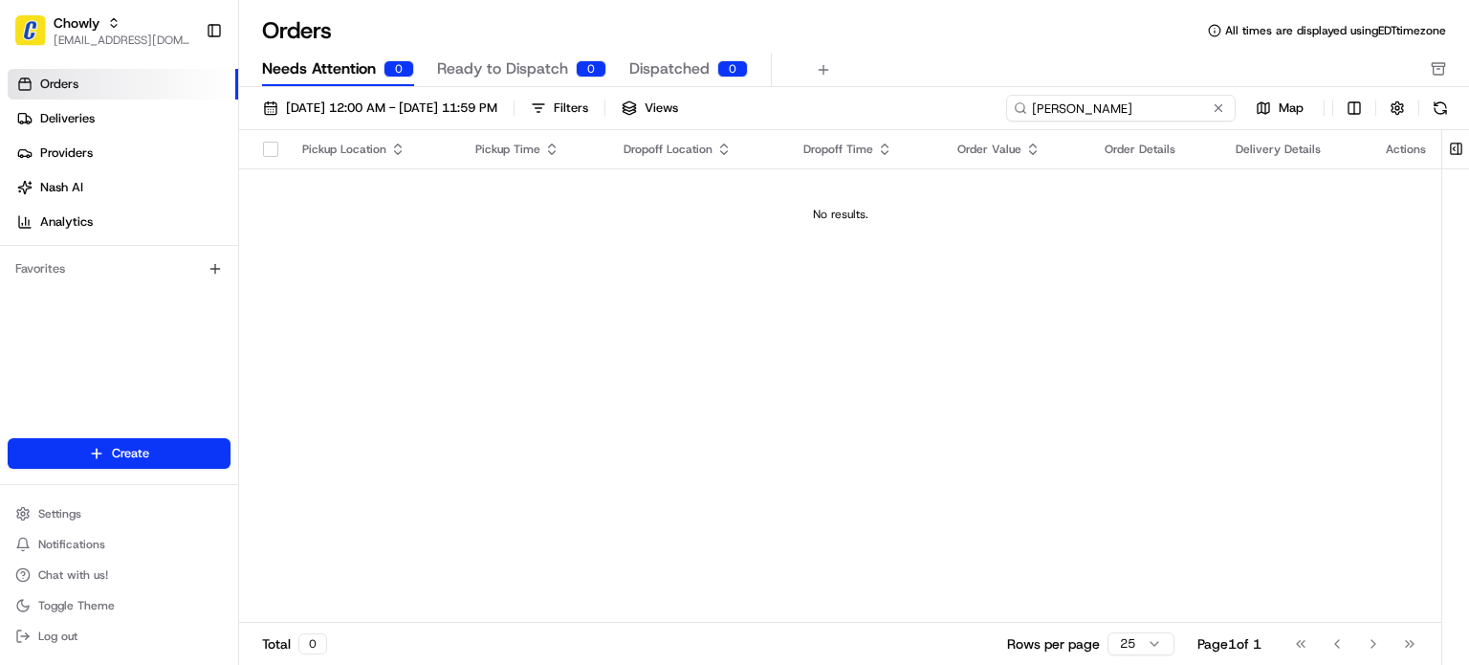
click at [1121, 110] on input "monica" at bounding box center [1121, 108] width 230 height 27
click at [185, 113] on link "Deliveries" at bounding box center [123, 118] width 231 height 31
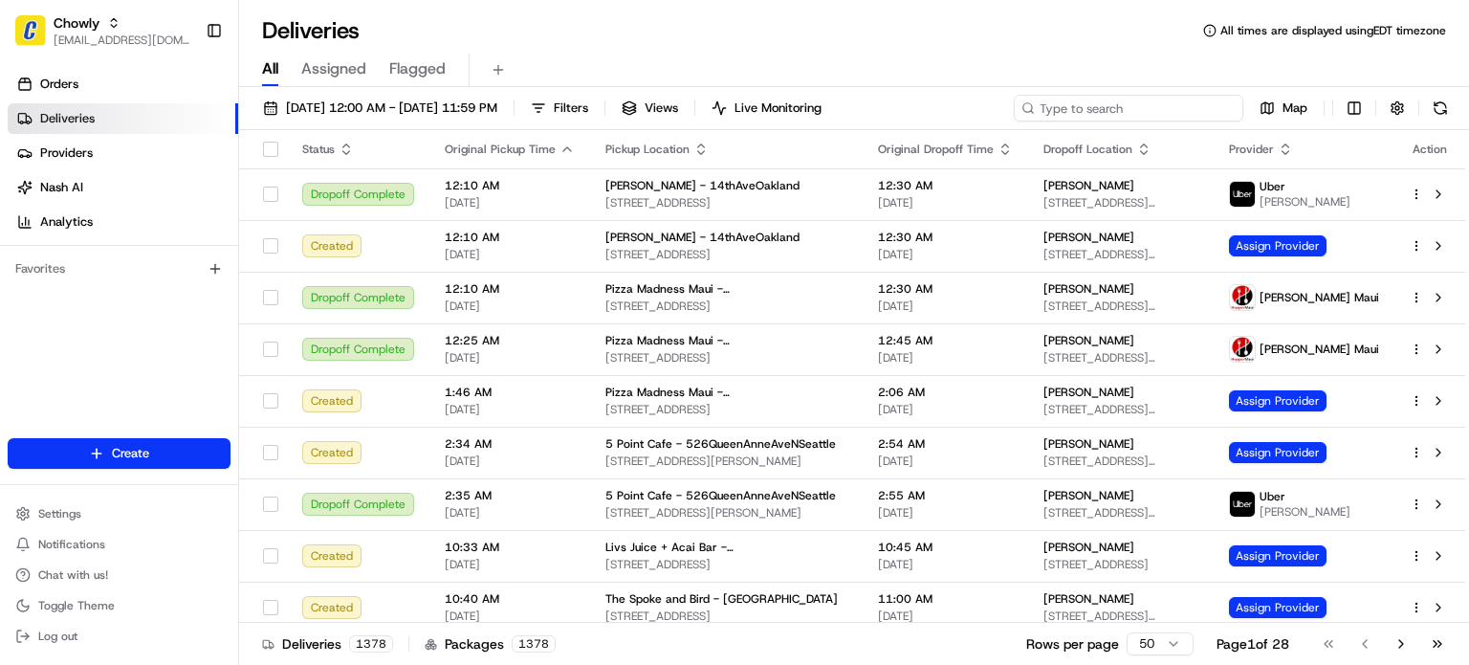
click at [1154, 121] on input at bounding box center [1129, 108] width 230 height 27
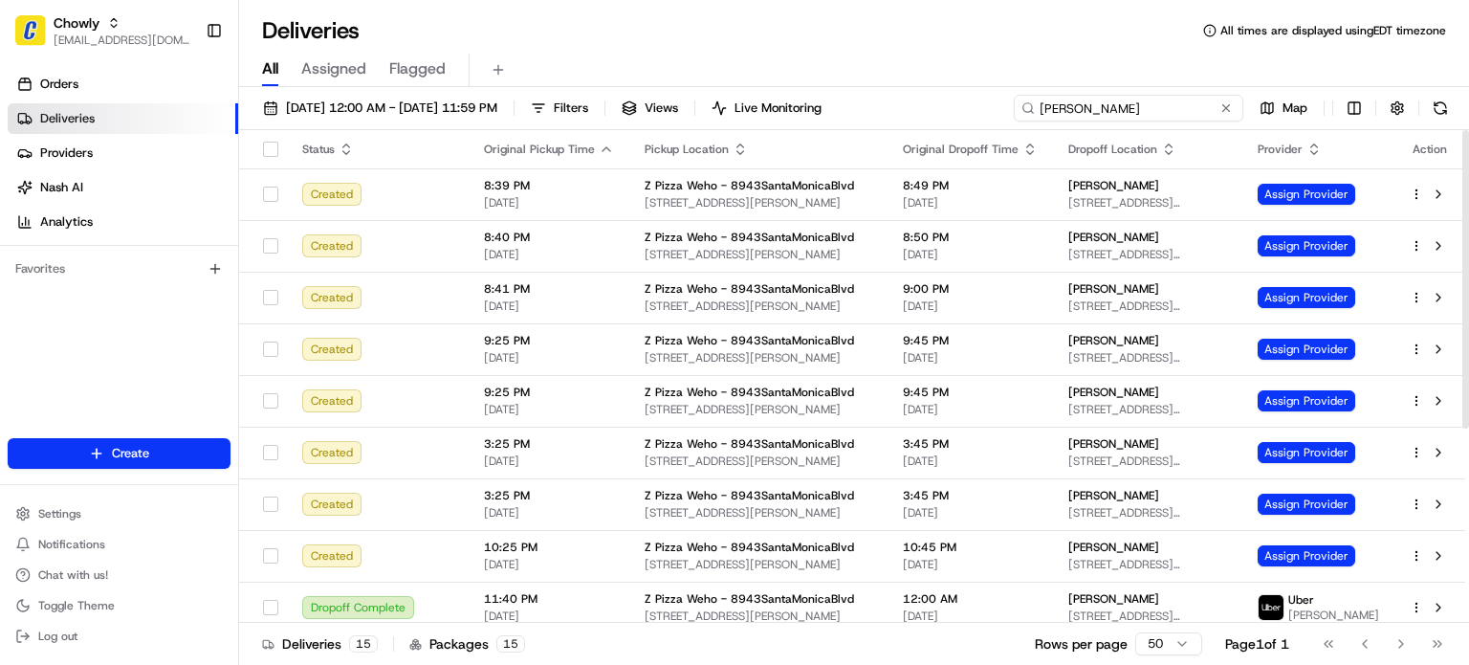
type input "monica"
drag, startPoint x: 1468, startPoint y: 167, endPoint x: 1468, endPoint y: 131, distance: 36.3
click at [1468, 131] on div at bounding box center [1465, 279] width 7 height 298
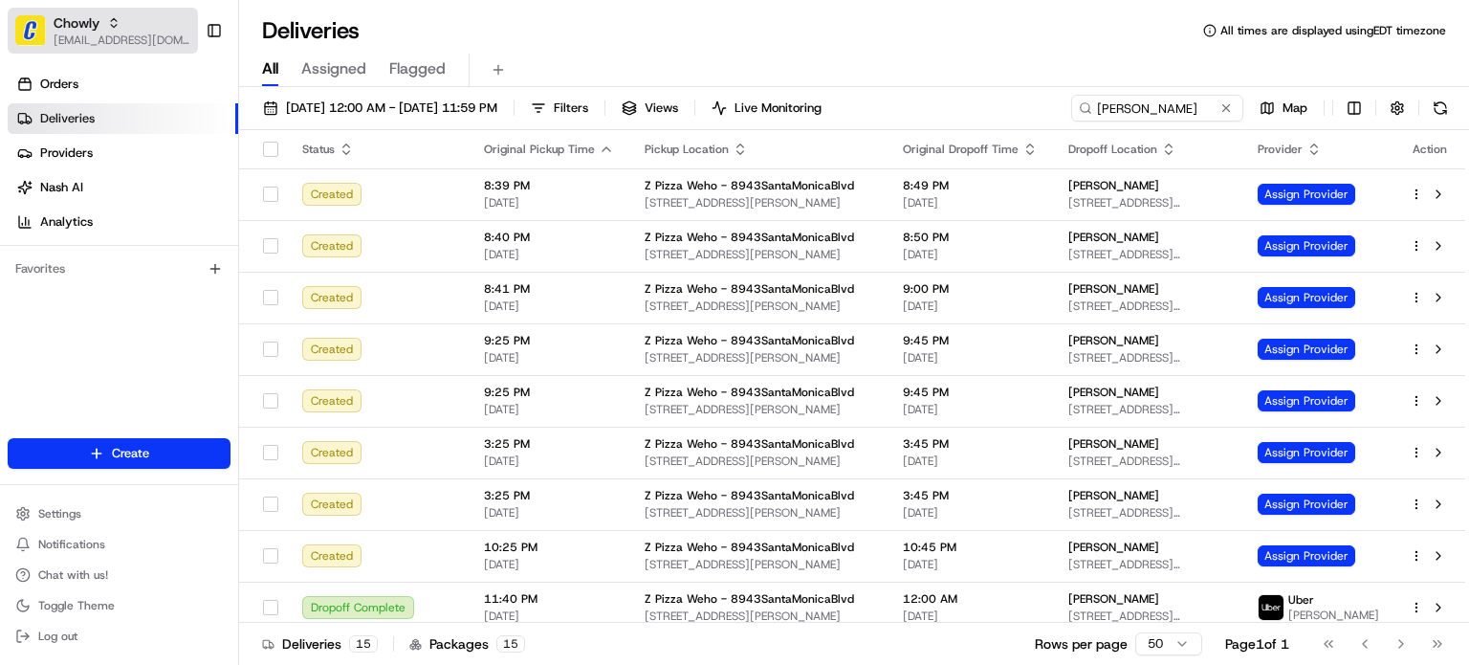
click at [134, 41] on span "[EMAIL_ADDRESS][DOMAIN_NAME]" at bounding box center [122, 40] width 137 height 15
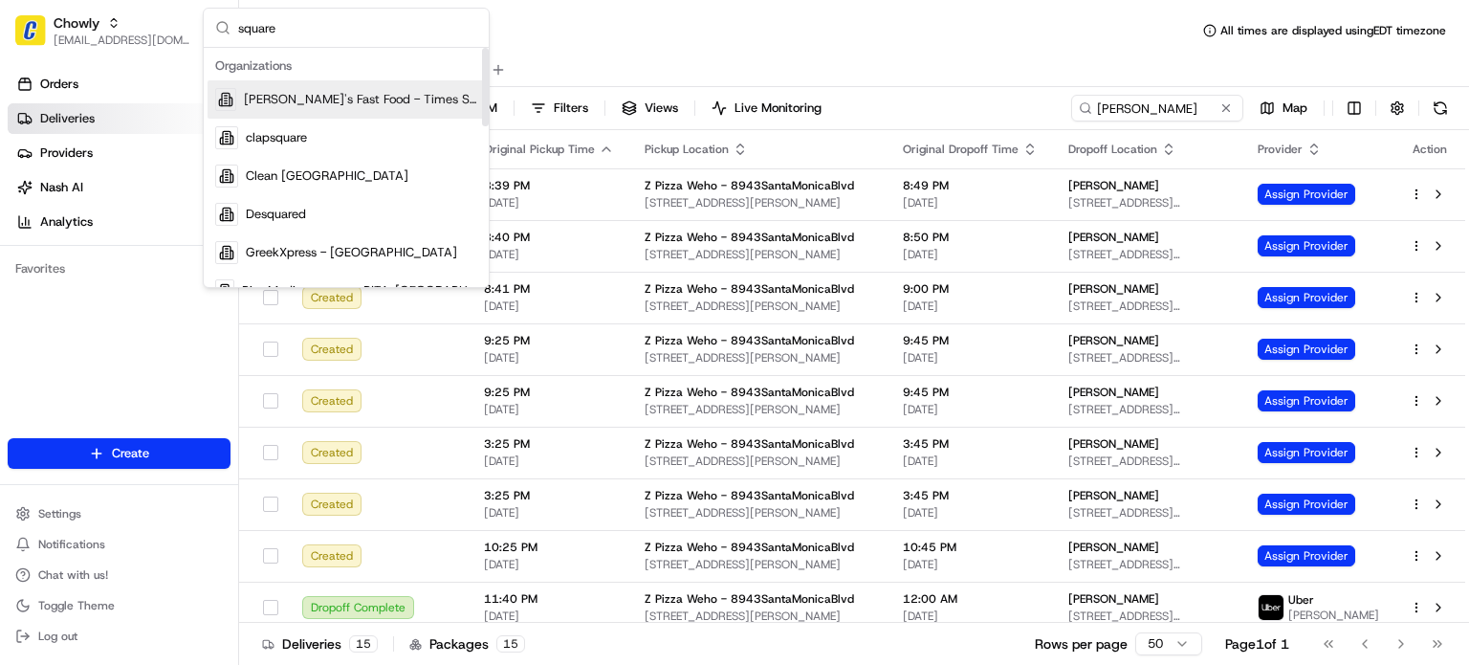
type input "square"
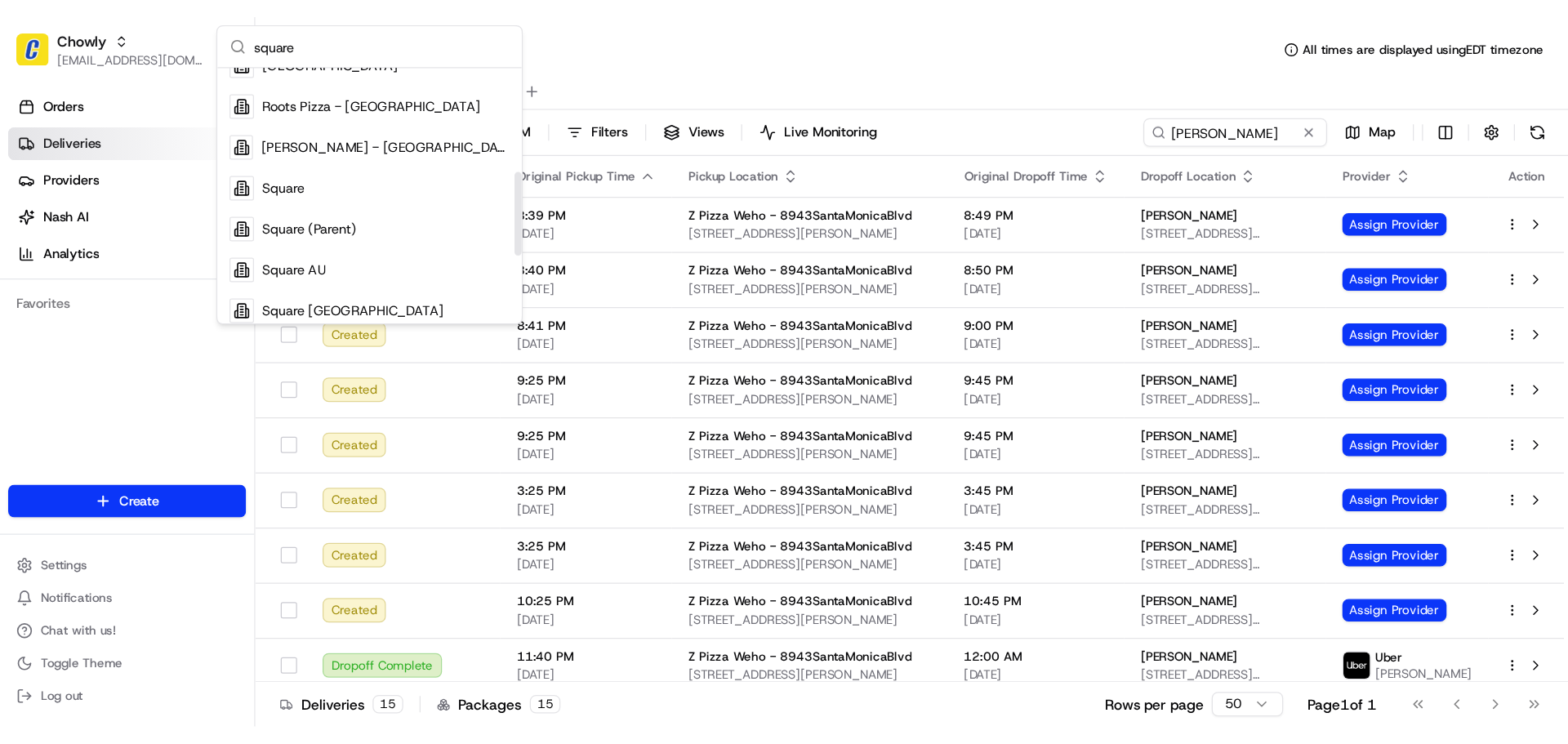
scroll to position [252, 0]
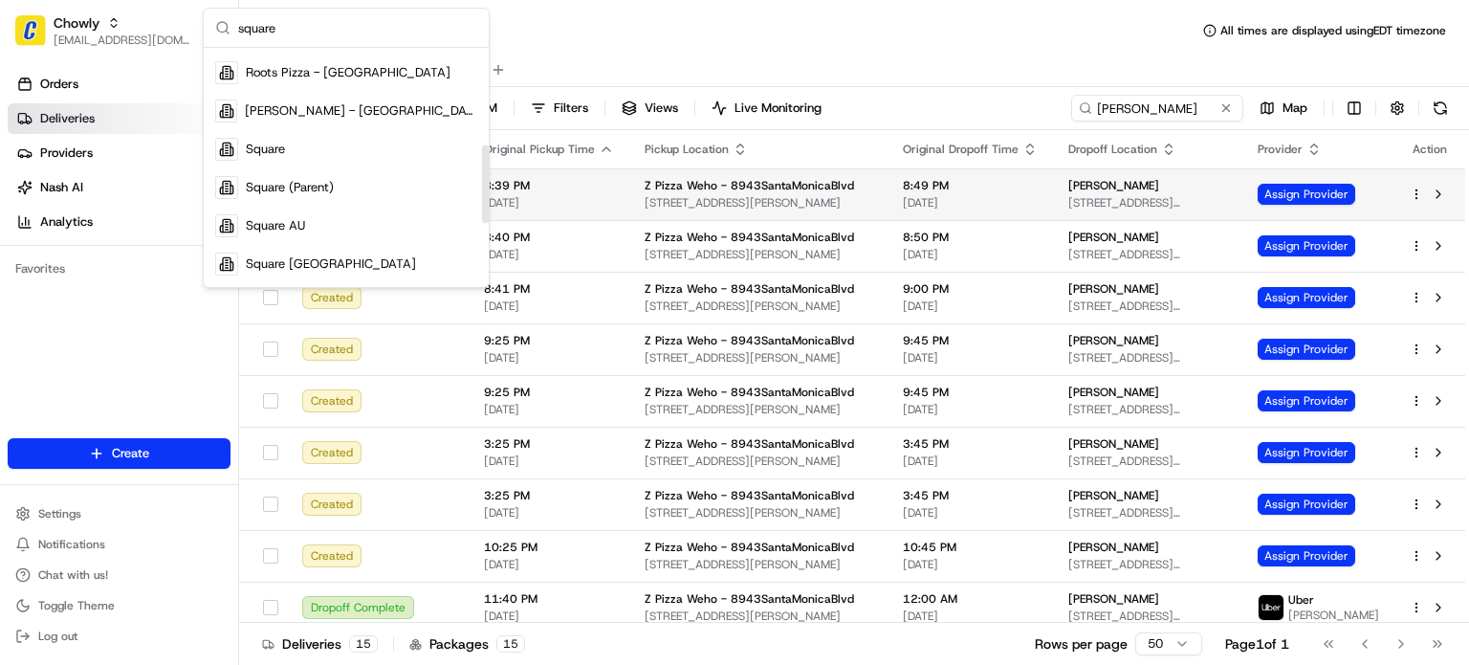
drag, startPoint x: 487, startPoint y: 113, endPoint x: 494, endPoint y: 209, distance: 96.9
click at [489, 209] on div "Suggestions" at bounding box center [485, 184] width 7 height 78
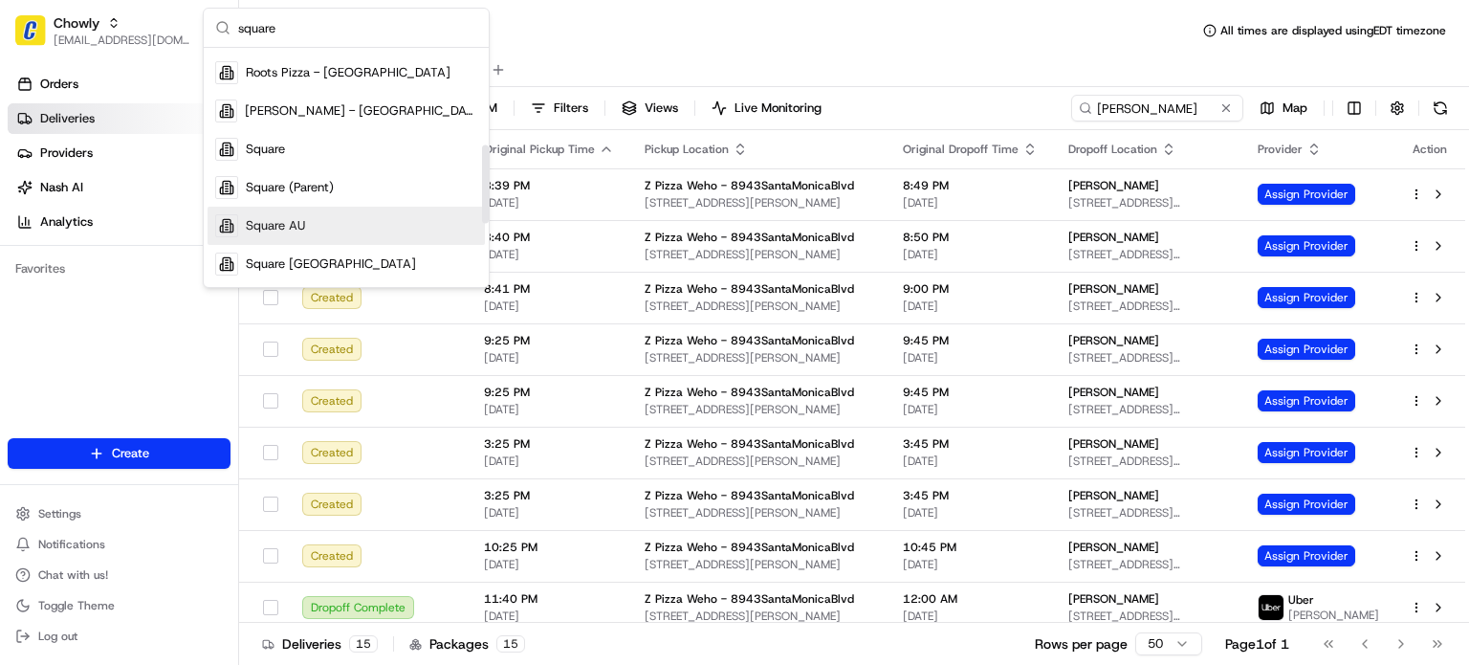
click at [404, 236] on div "Square AU" at bounding box center [346, 226] width 277 height 38
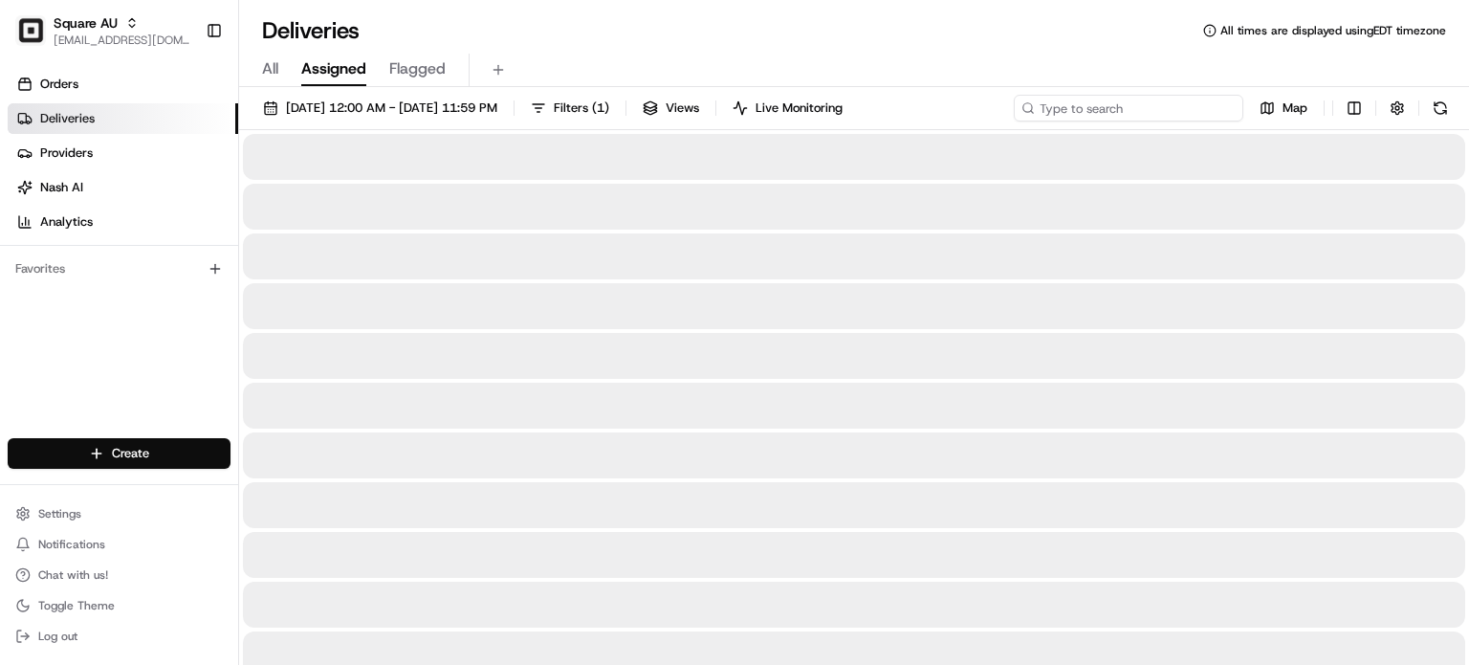
click at [1094, 116] on input at bounding box center [1129, 108] width 230 height 27
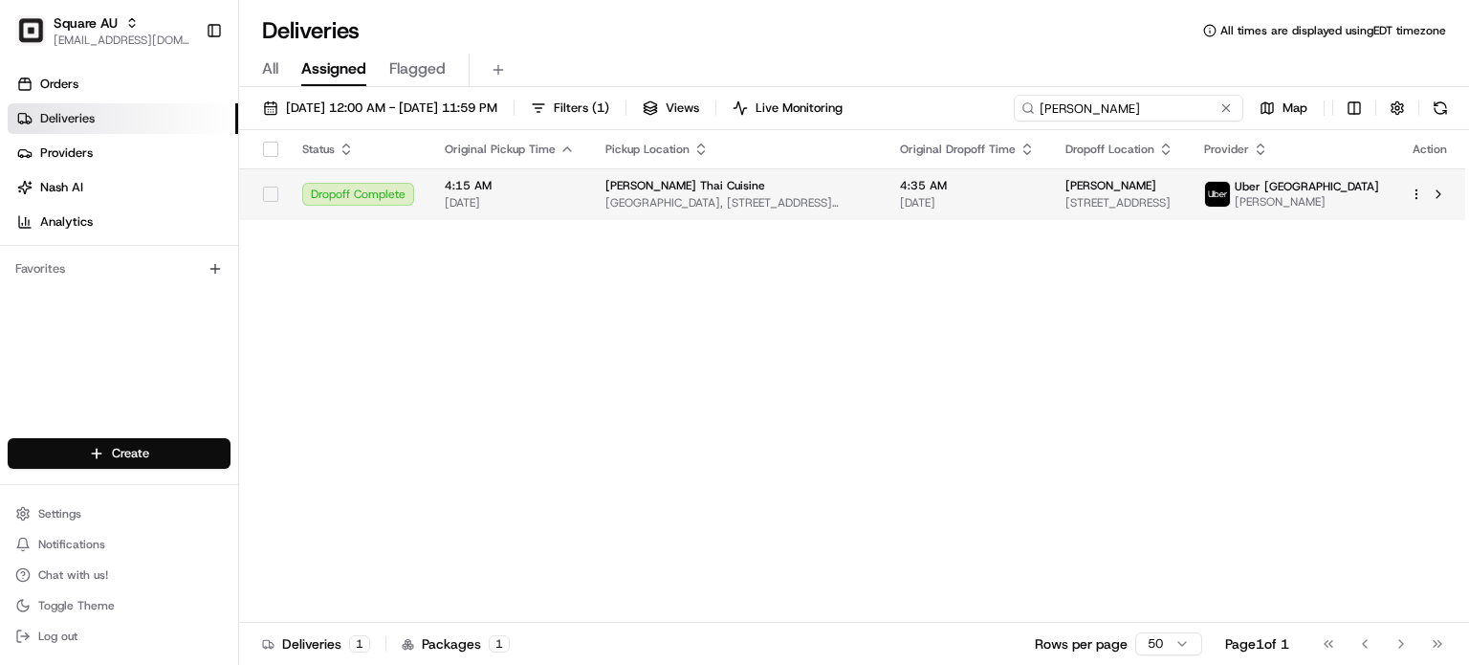
type input "monica"
click at [1063, 203] on td "Monica Azar 3 Dilkara Cct, Bangor NSW 2234, Australia" at bounding box center [1119, 194] width 139 height 52
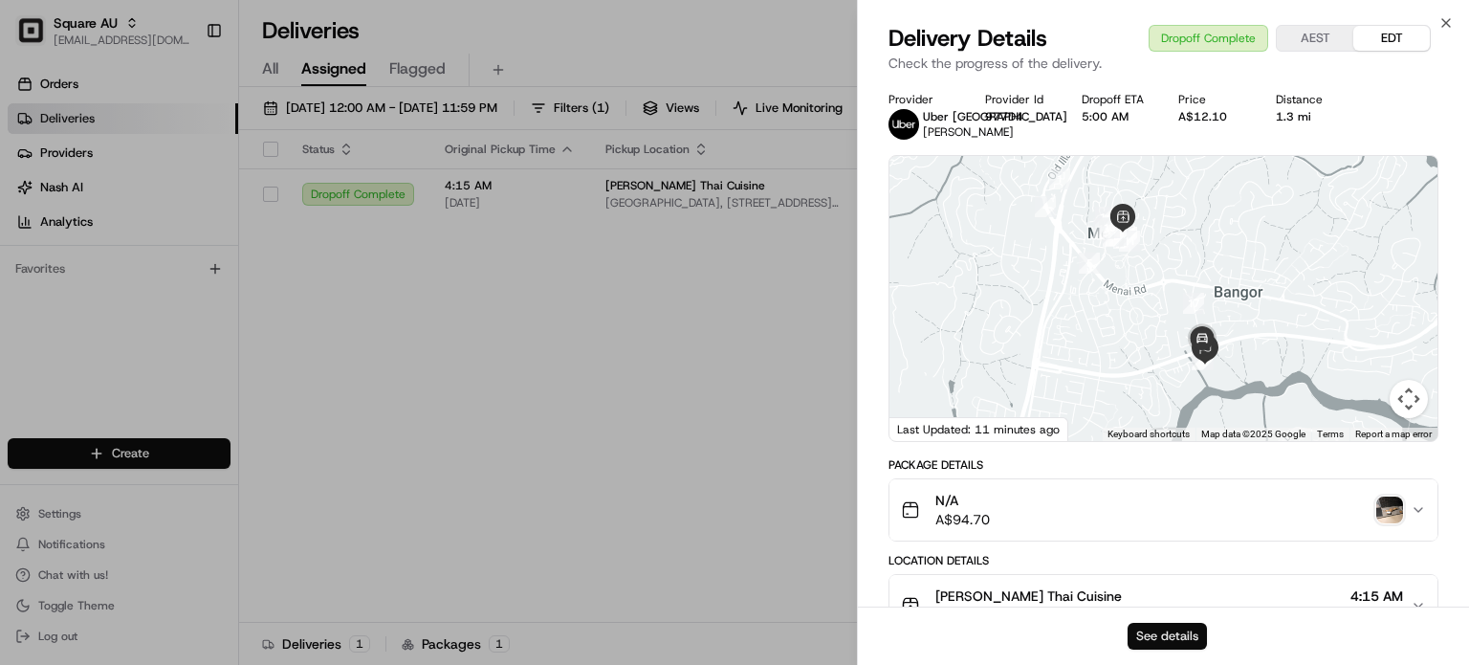
click at [1160, 635] on button "See details" at bounding box center [1167, 636] width 79 height 27
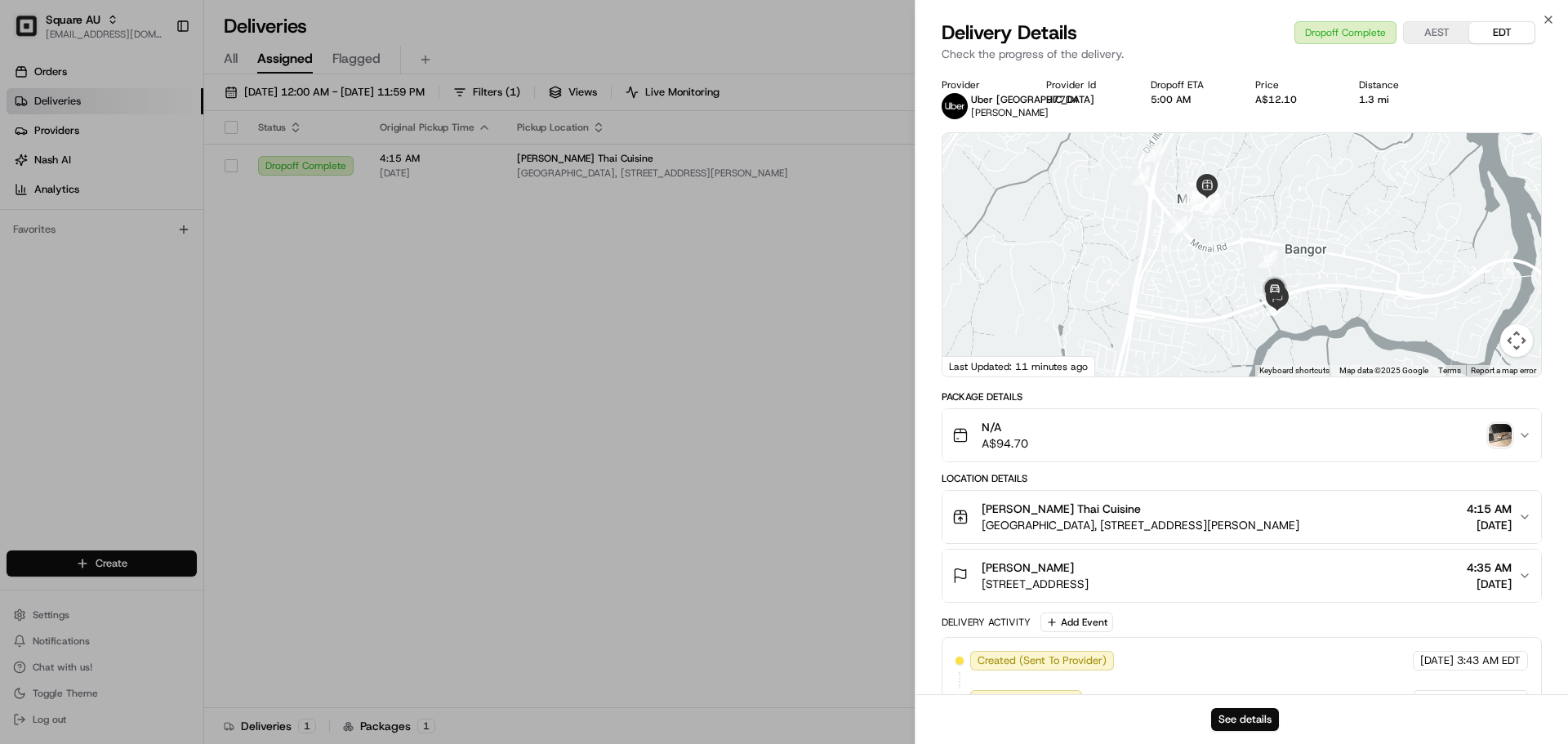
click at [1056, 564] on div "Monica Azar" at bounding box center [1035, 567] width 107 height 16
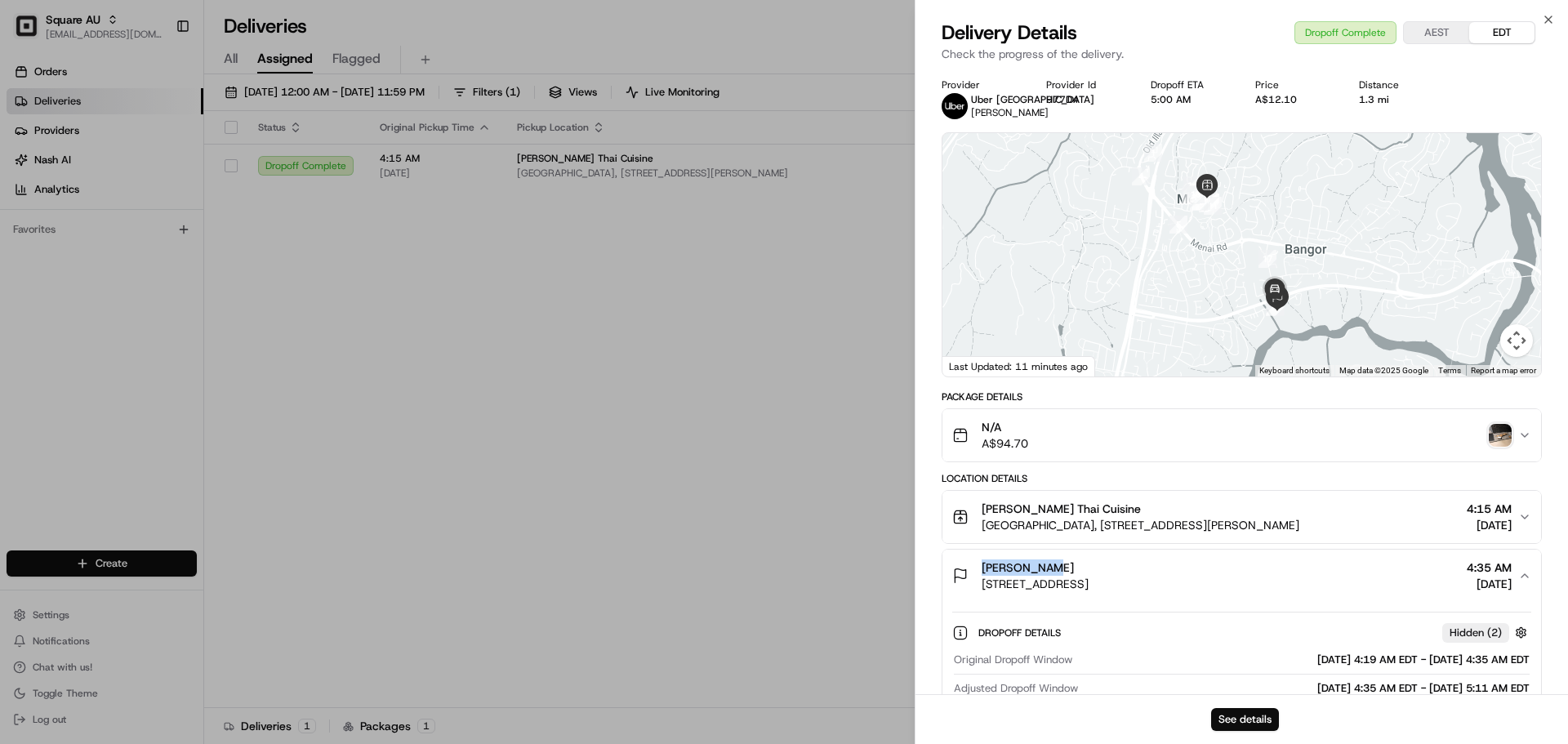
drag, startPoint x: 985, startPoint y: 566, endPoint x: 1046, endPoint y: 566, distance: 61.0
click at [1046, 566] on span "Monica Azar" at bounding box center [1028, 567] width 92 height 16
copy span "Monica Azar"
click at [1254, 434] on img "button" at bounding box center [1501, 435] width 23 height 23
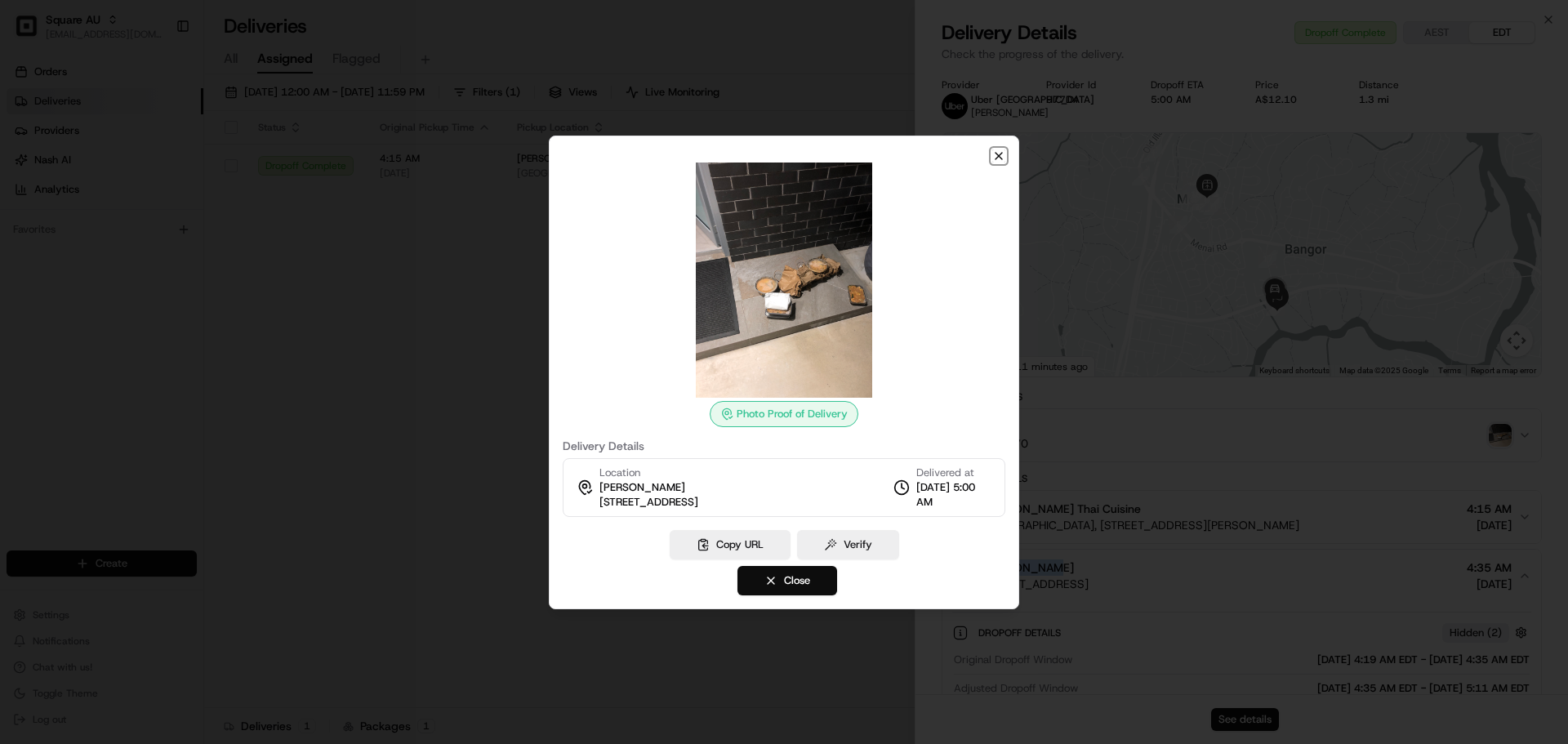
click at [1002, 155] on icon "button" at bounding box center [998, 155] width 13 height 13
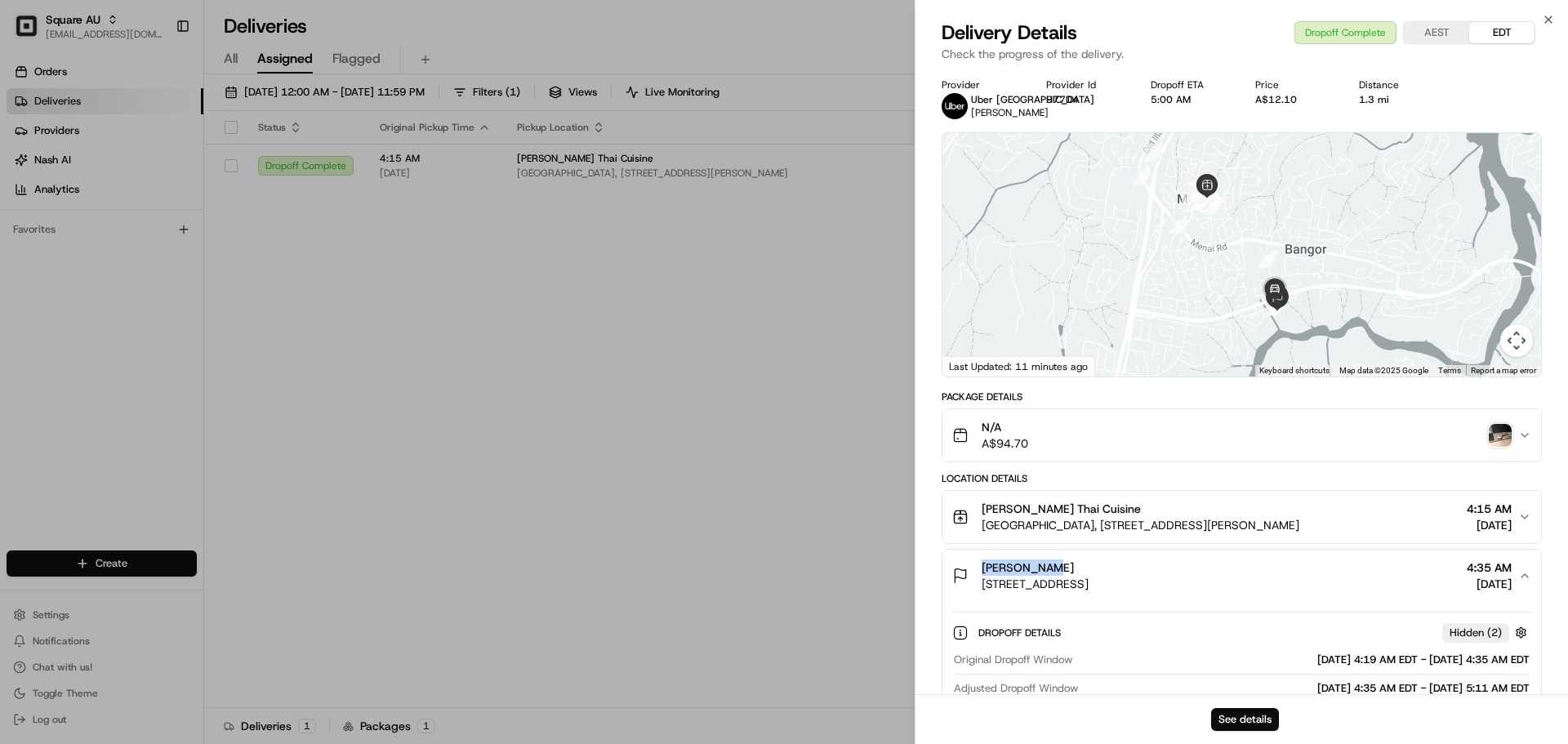
click at [1254, 431] on img "button" at bounding box center [1501, 435] width 23 height 23
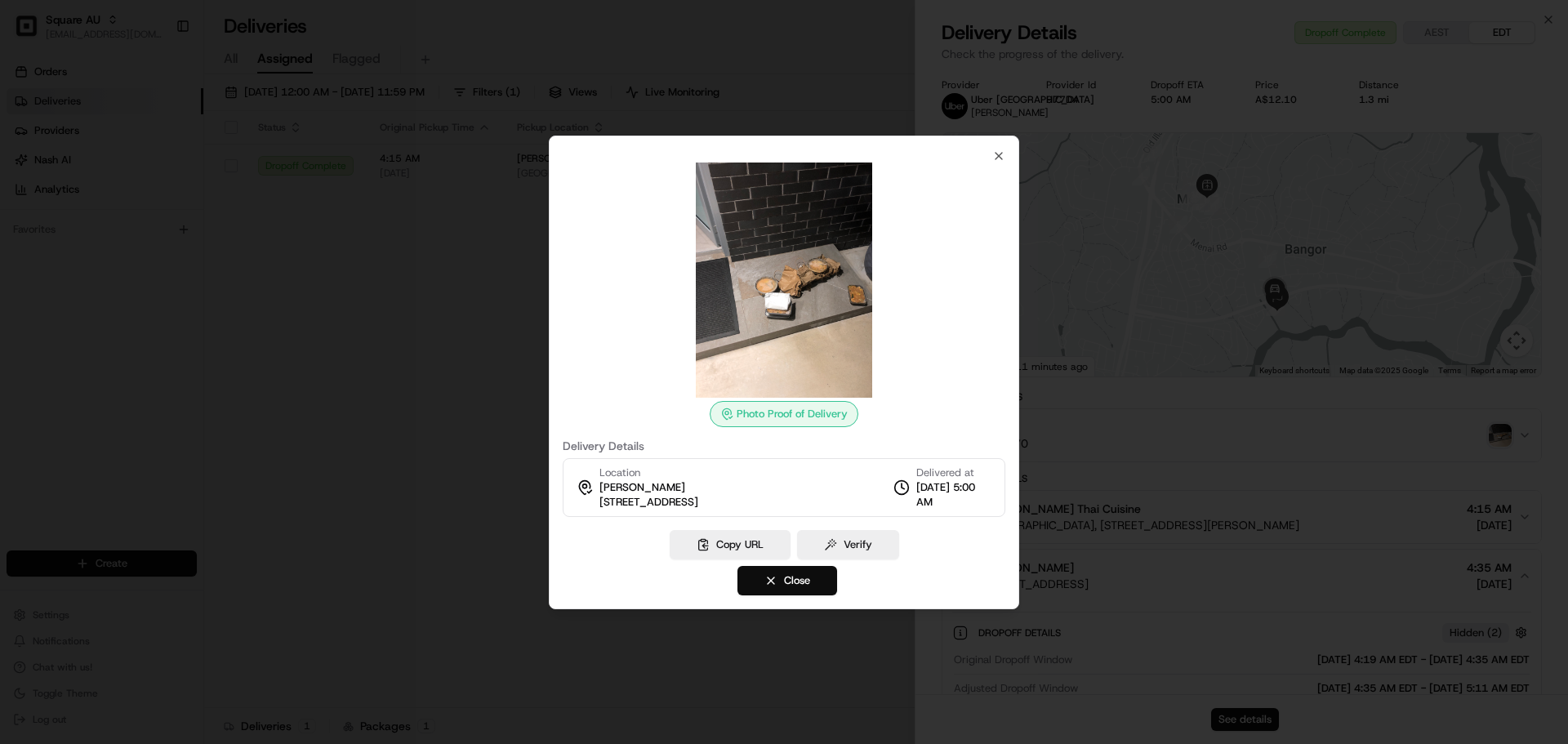
click at [1254, 441] on div at bounding box center [784, 372] width 1568 height 744
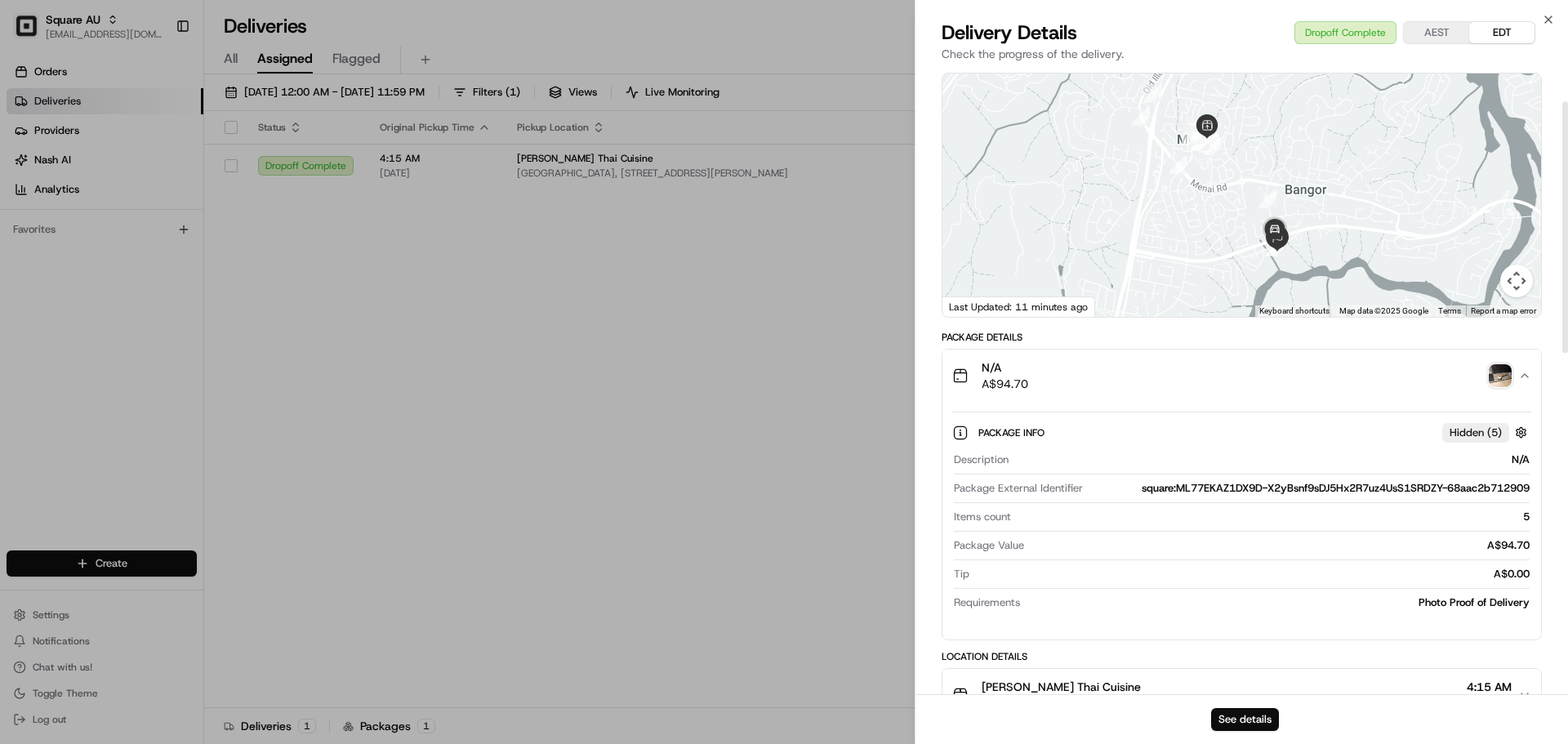
scroll to position [82, 0]
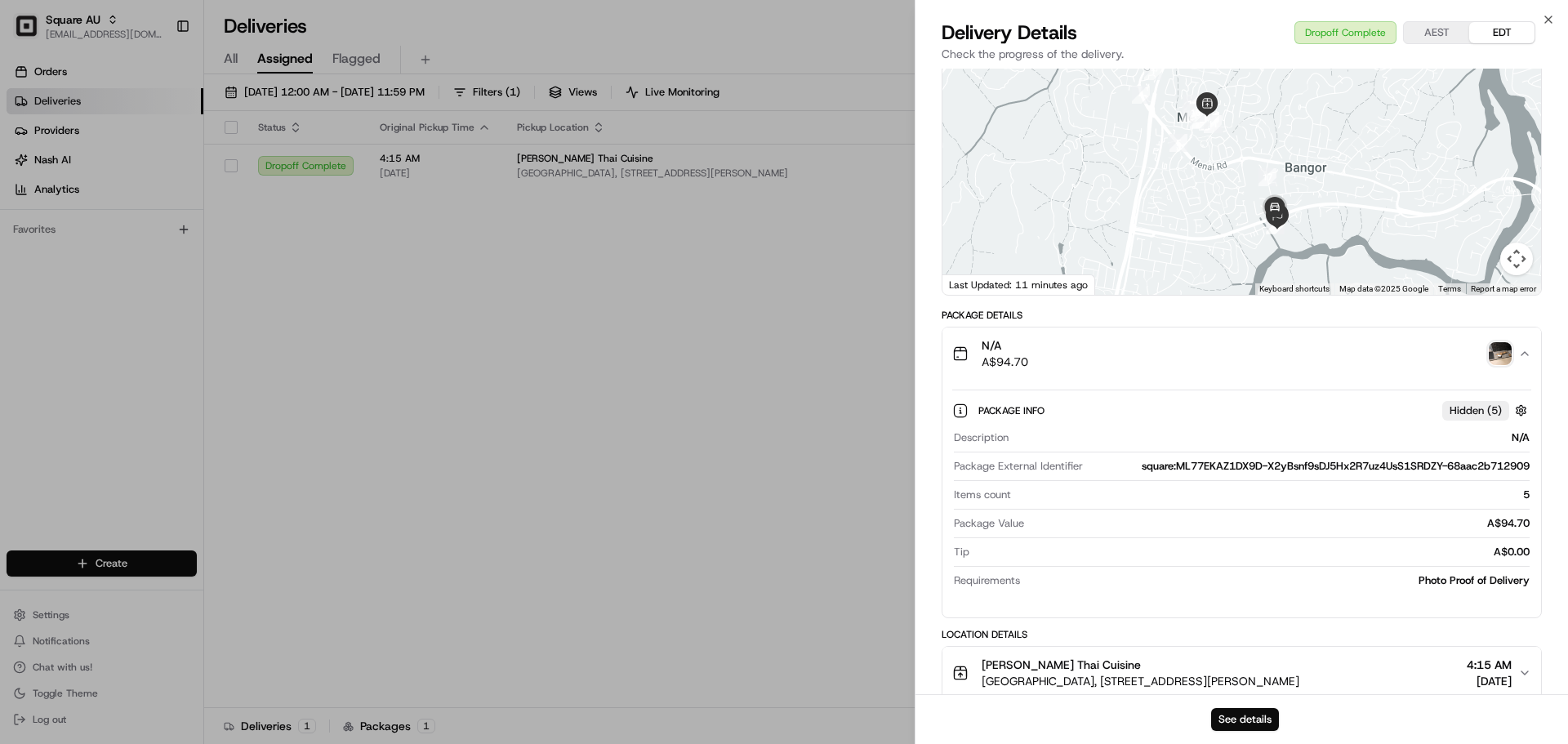
click at [1254, 343] on button "N/A A$94.70" at bounding box center [1242, 354] width 599 height 52
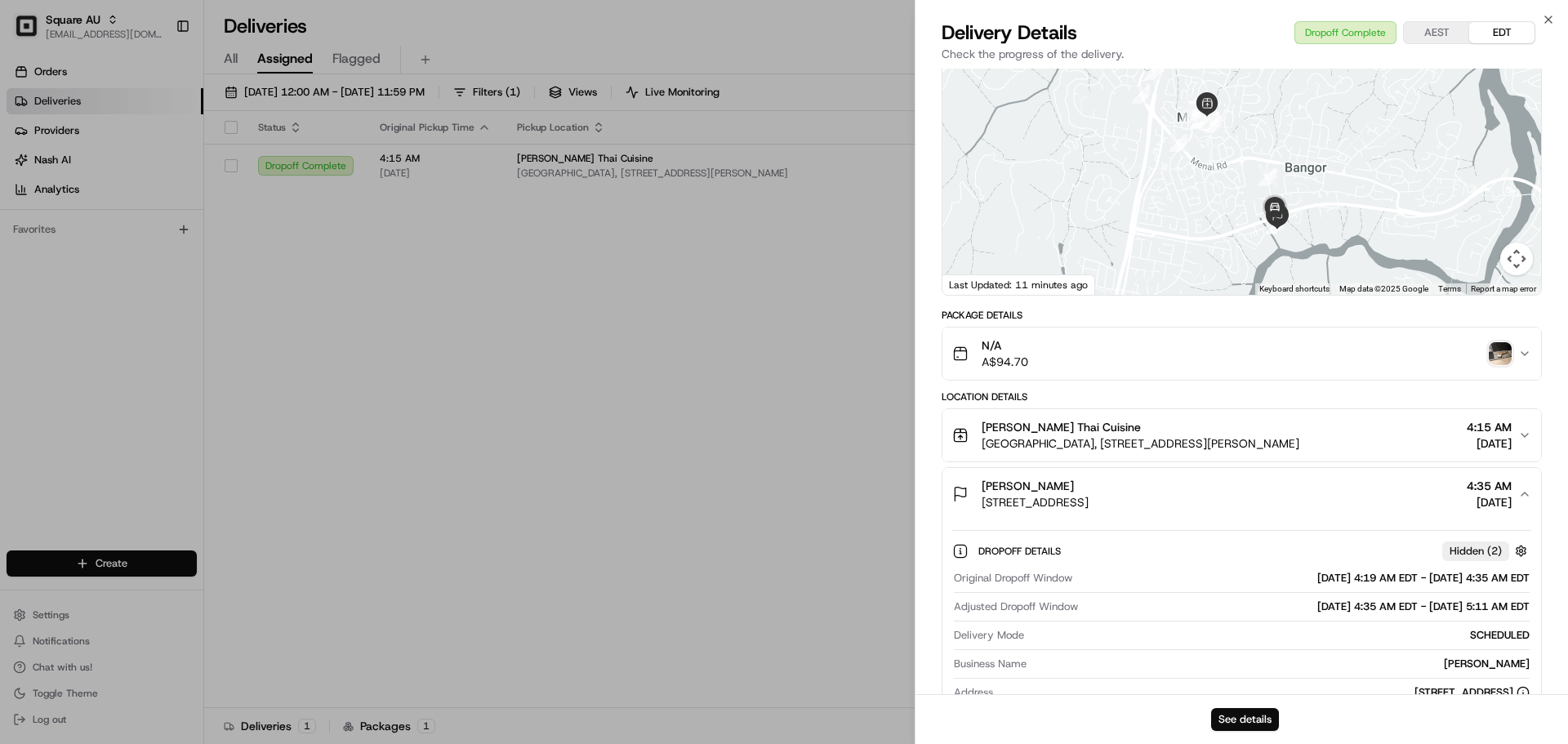
click at [1254, 351] on img "button" at bounding box center [1501, 354] width 23 height 23
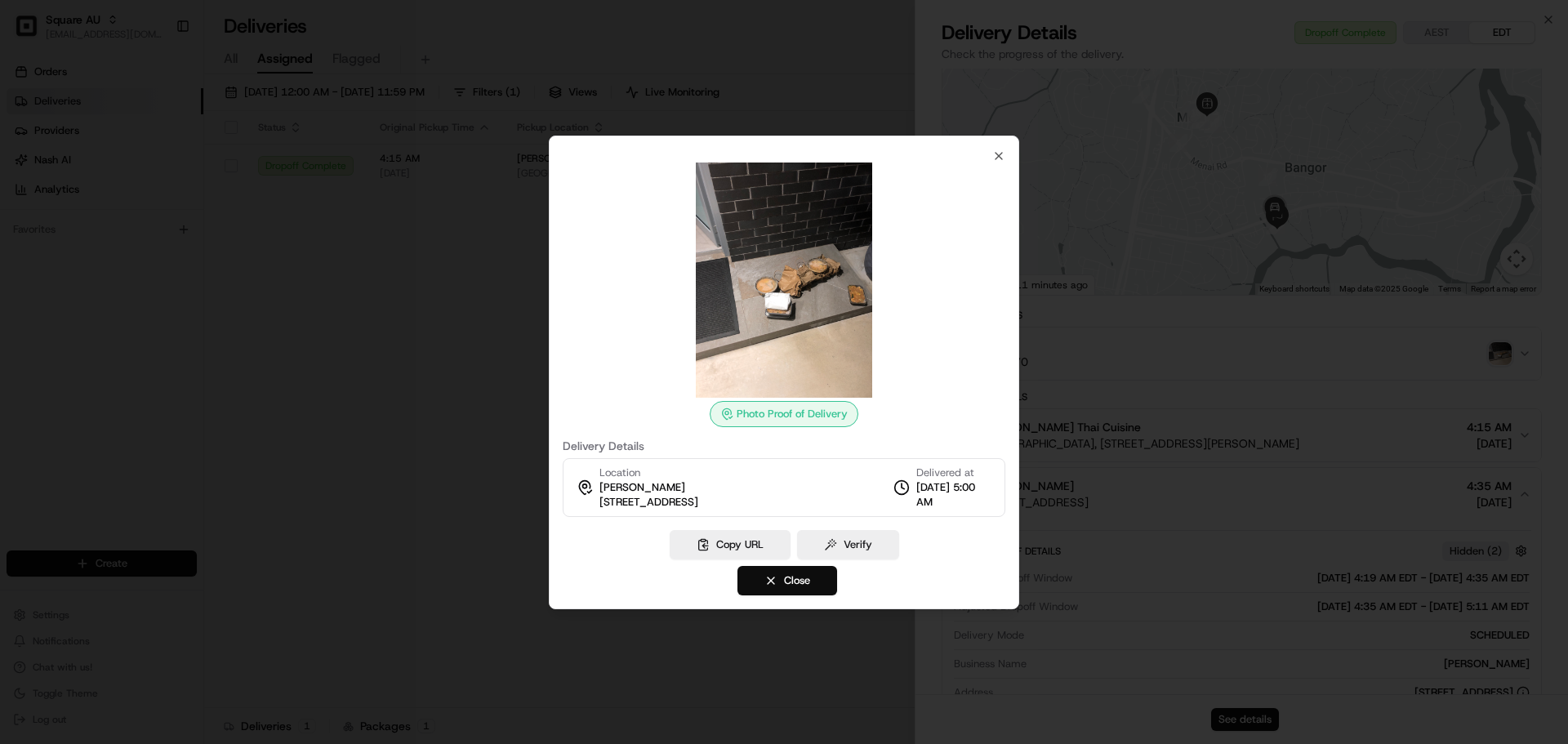
click at [699, 496] on span "3 Dilkara Cct, Bangor NSW 2234, Australia" at bounding box center [649, 502] width 99 height 15
click at [699, 497] on span "3 Dilkara Cct, Bangor NSW 2234, Australia" at bounding box center [649, 502] width 99 height 15
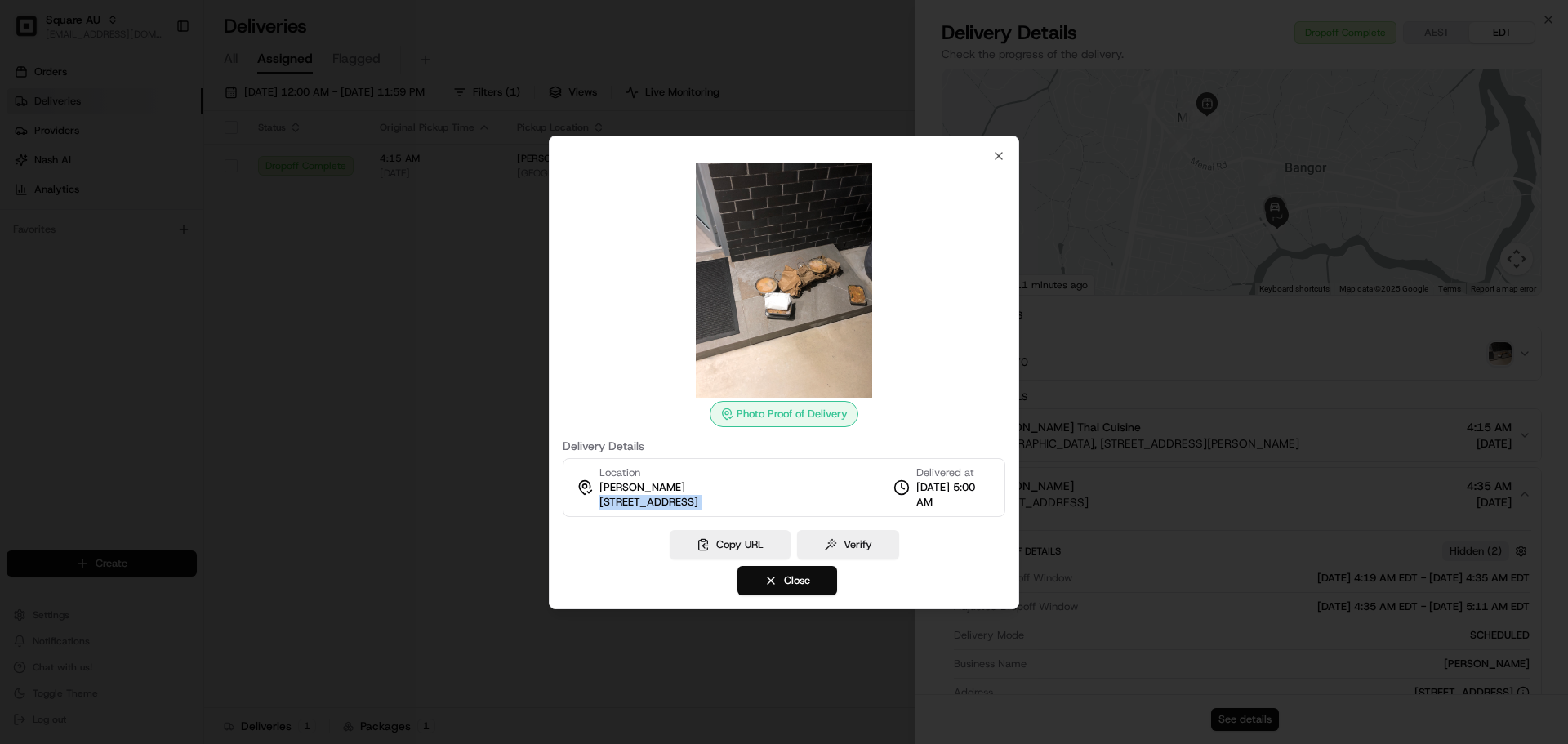
click at [699, 497] on span "3 Dilkara Cct, Bangor NSW 2234, Australia" at bounding box center [649, 502] width 99 height 15
drag, startPoint x: 1068, startPoint y: 591, endPoint x: 1077, endPoint y: 603, distance: 15.0
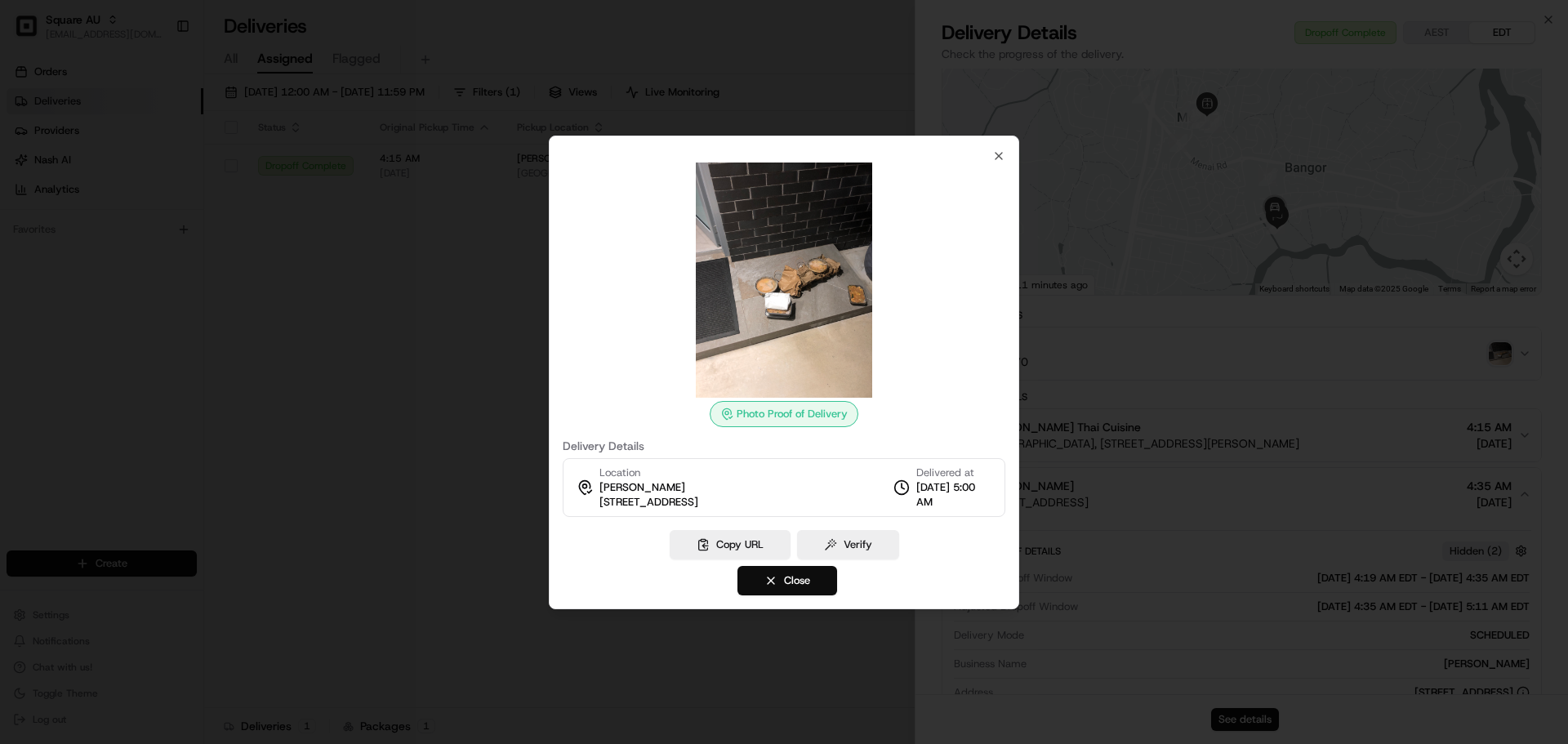
click at [1069, 567] on div at bounding box center [784, 372] width 1568 height 744
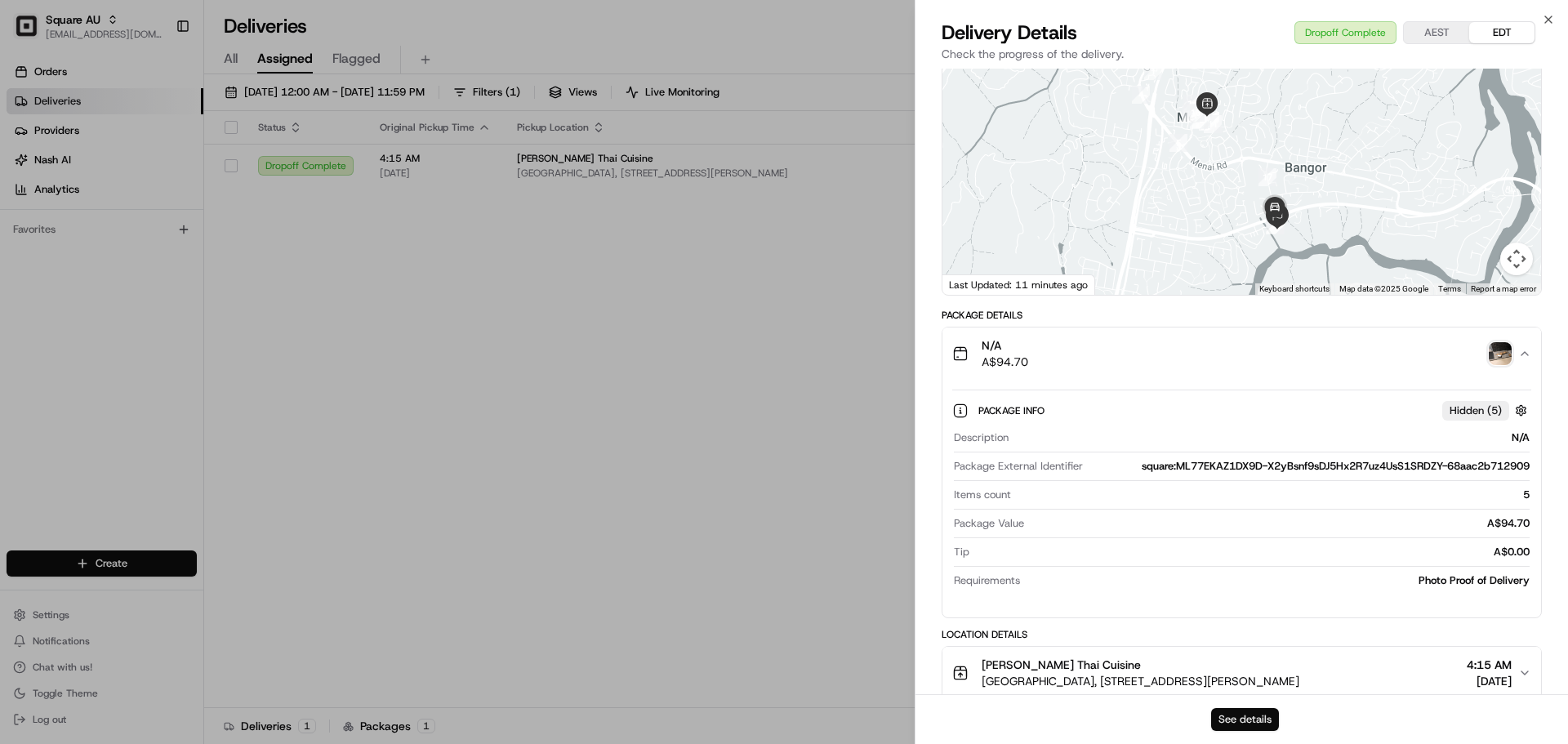
click at [1244, 567] on button "See details" at bounding box center [1244, 719] width 67 height 23
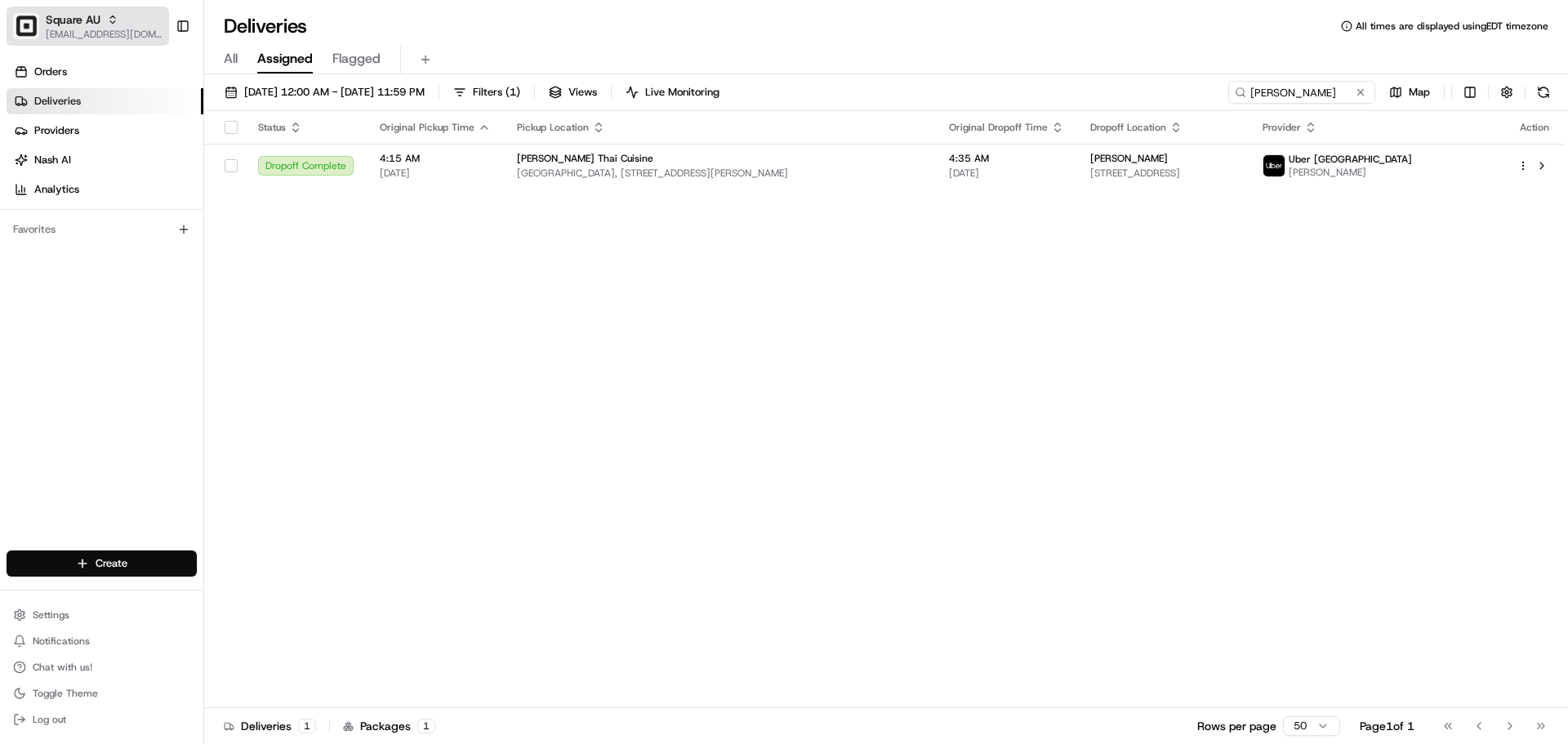
click at [100, 27] on span "Square AU" at bounding box center [73, 19] width 55 height 16
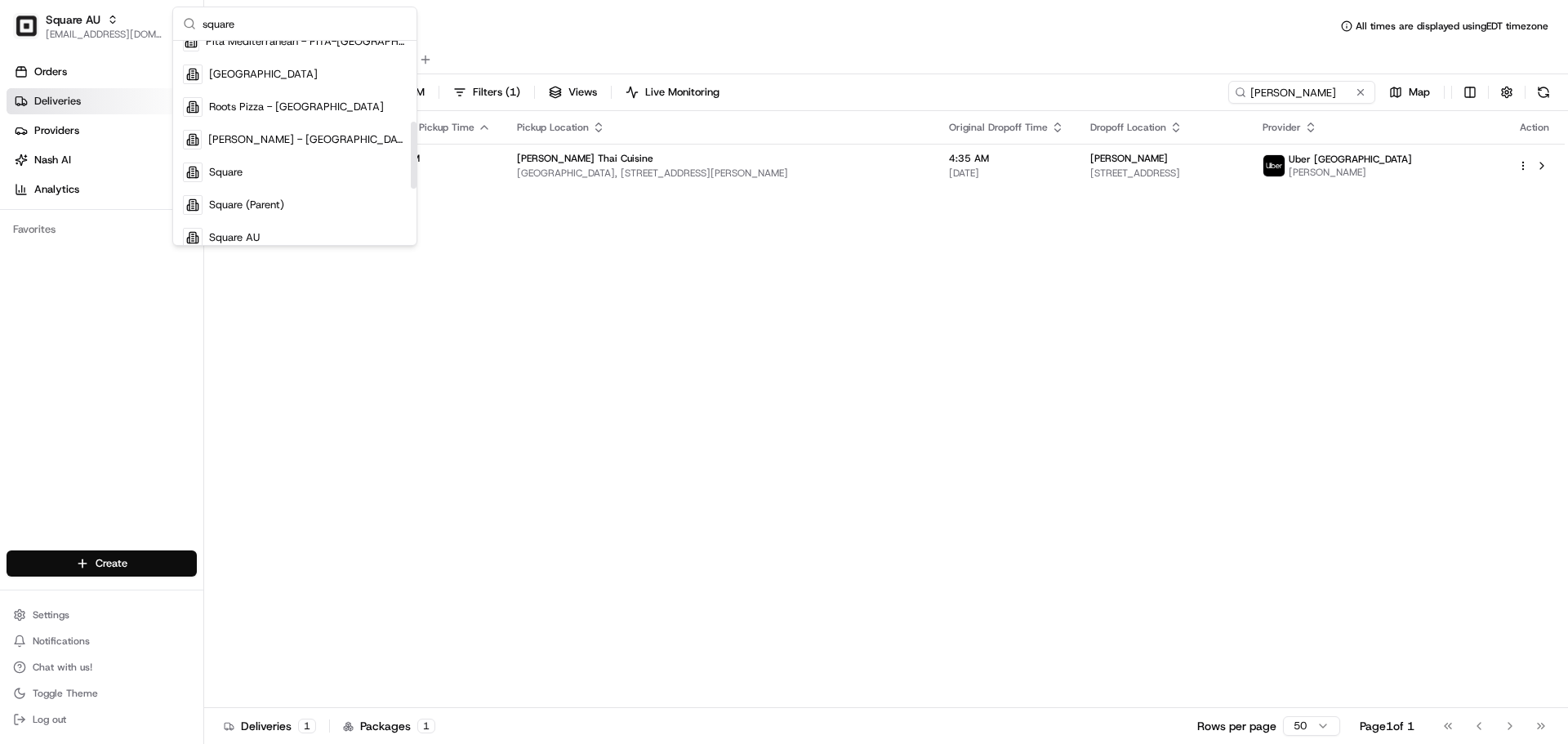
scroll to position [245, 0]
type input "square"
click at [290, 126] on div "Square" at bounding box center [295, 134] width 237 height 32
